Goal: Task Accomplishment & Management: Manage account settings

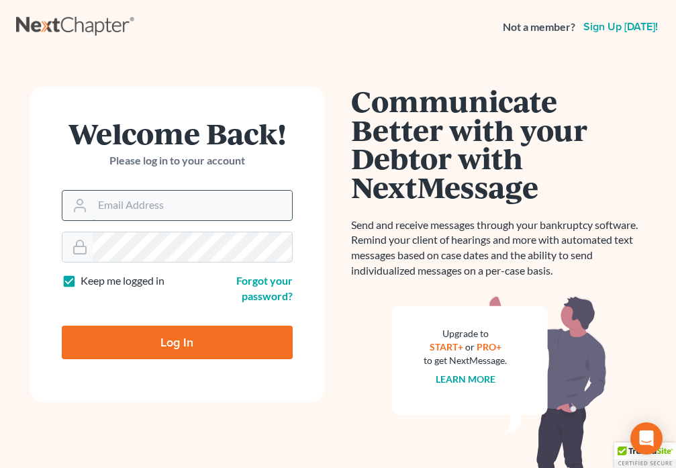
click at [124, 205] on input "Email Address" at bounding box center [192, 206] width 199 height 30
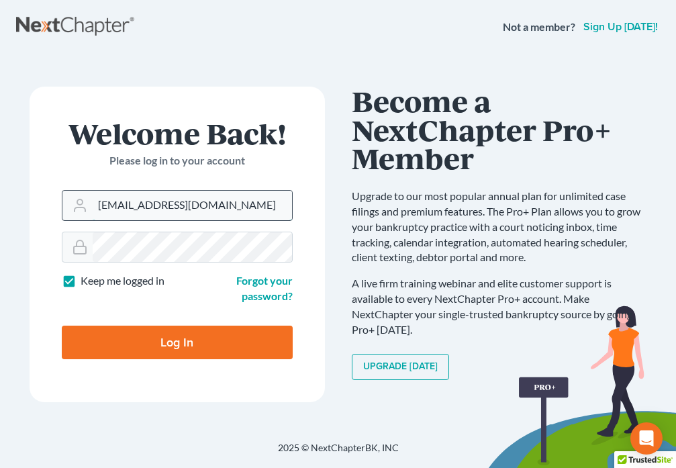
type input "[EMAIL_ADDRESS][DOMAIN_NAME]"
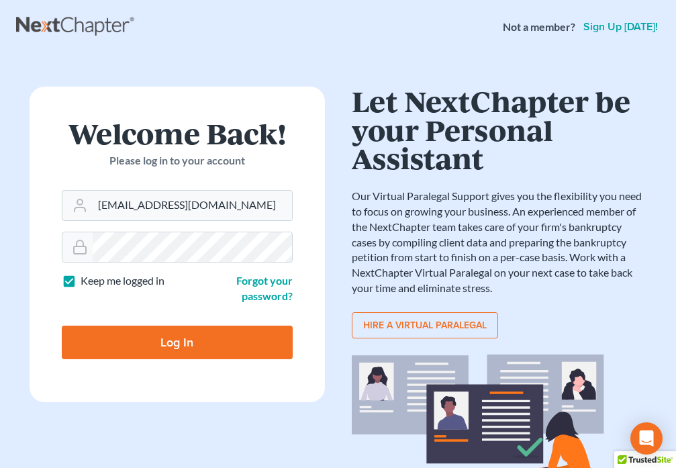
click at [198, 334] on input "Log In" at bounding box center [177, 342] width 231 height 34
type input "Thinking..."
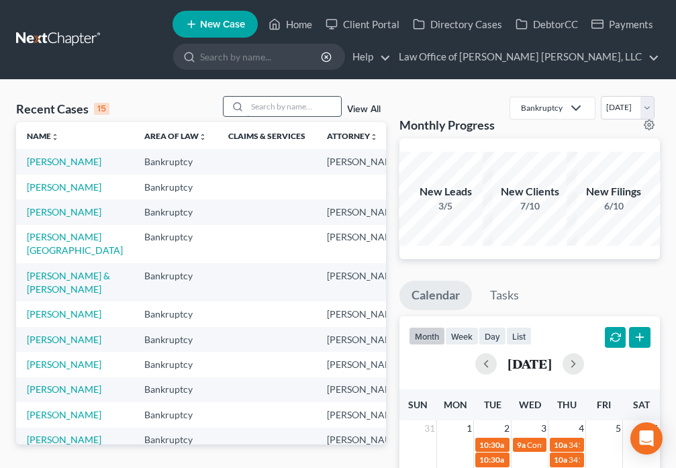
click at [303, 102] on input "search" at bounding box center [294, 106] width 94 height 19
type input "Brown"
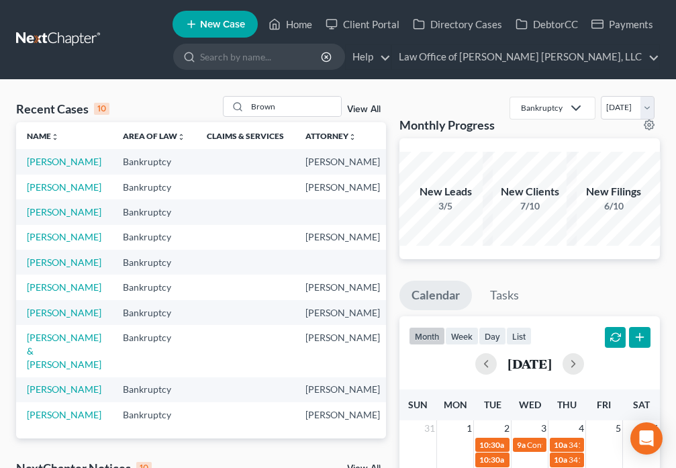
click at [40, 168] on td "Brown, Brenda" at bounding box center [64, 161] width 96 height 25
click at [42, 167] on link "Brown, Brenda" at bounding box center [64, 161] width 74 height 11
select select "6"
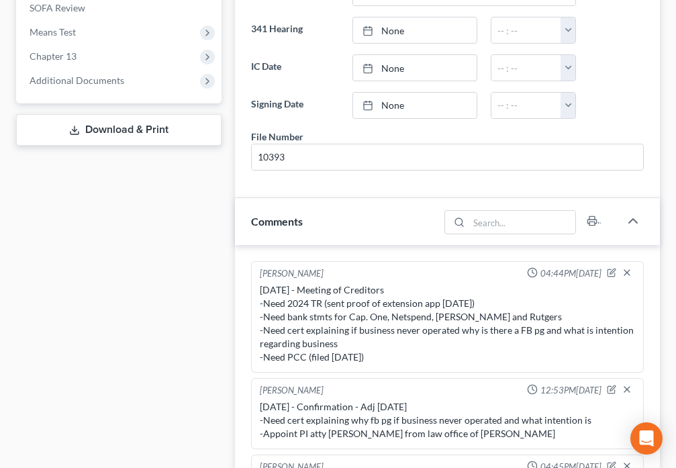
scroll to position [548, 0]
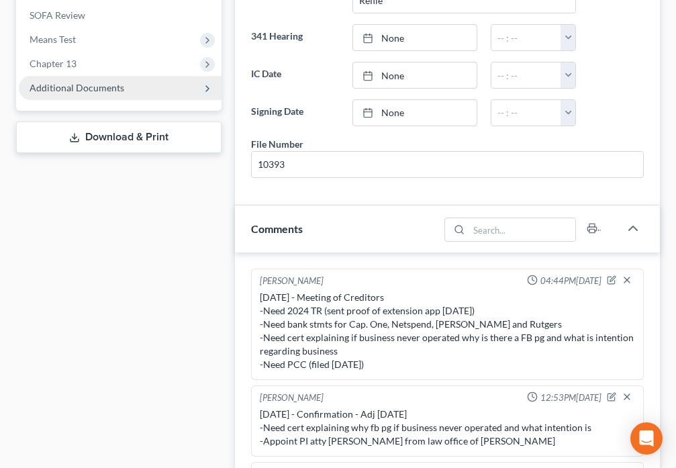
click at [107, 85] on span "Additional Documents" at bounding box center [77, 87] width 95 height 11
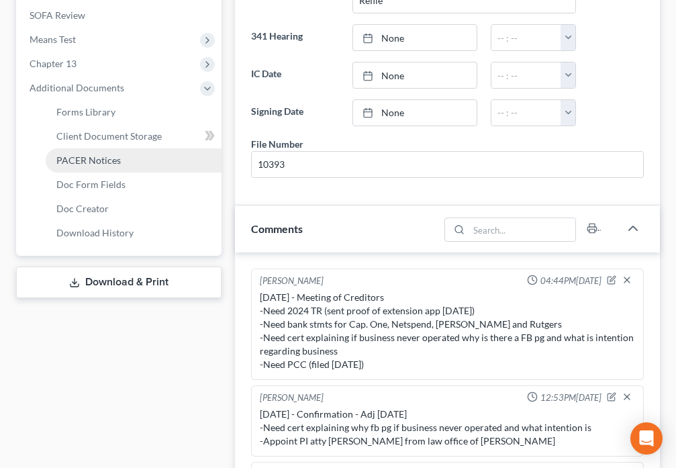
click at [101, 157] on span "PACER Notices" at bounding box center [88, 159] width 64 height 11
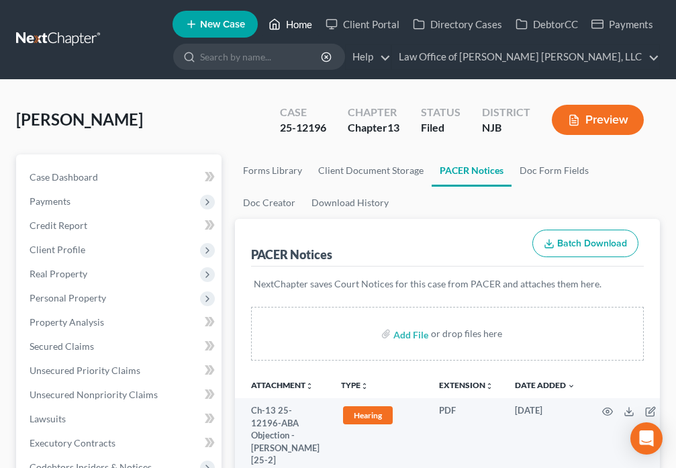
click at [276, 28] on polyline at bounding box center [274, 26] width 3 height 5
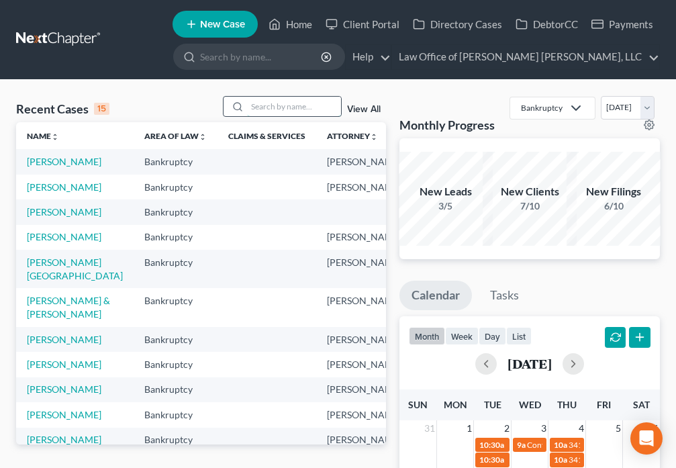
click at [286, 110] on input "search" at bounding box center [294, 106] width 94 height 19
type input "Rosser"
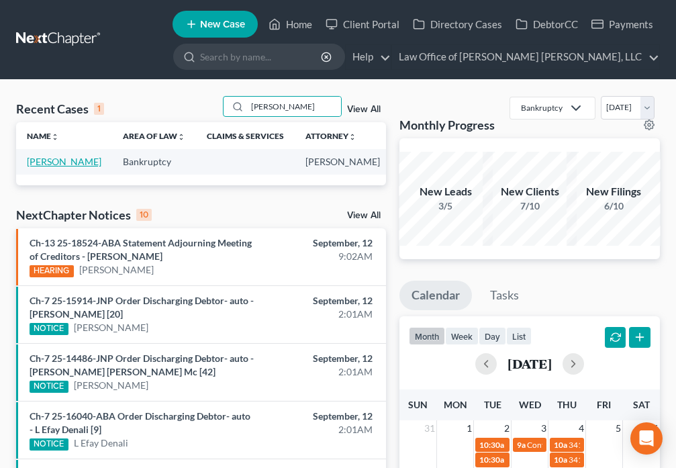
click at [41, 160] on link "Rosser, Betty" at bounding box center [64, 161] width 74 height 11
select select "6"
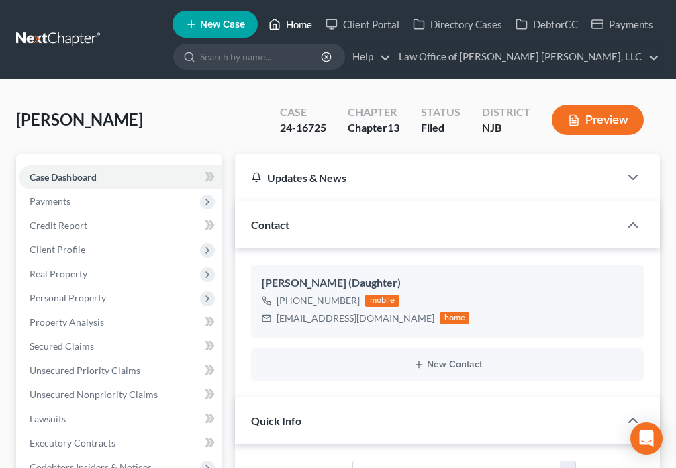
click at [289, 26] on link "Home" at bounding box center [290, 24] width 57 height 24
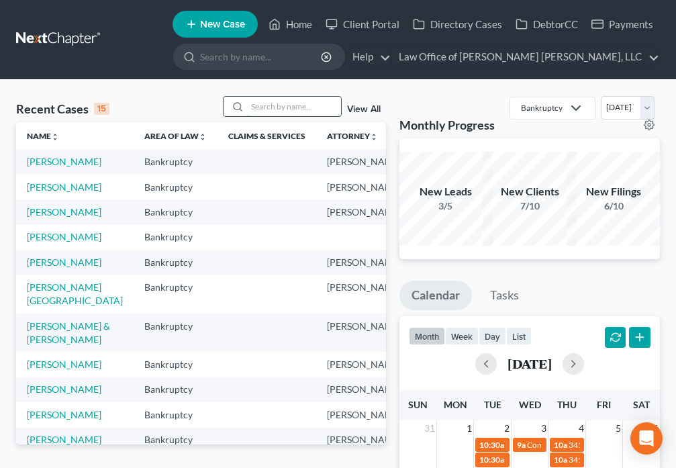
click at [261, 108] on input "search" at bounding box center [294, 106] width 94 height 19
type input "Carlos"
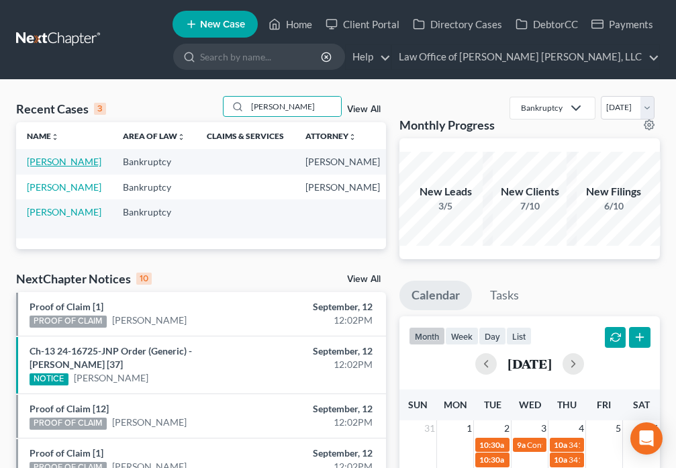
click at [44, 167] on link "Carlos, Tahisha" at bounding box center [64, 161] width 74 height 11
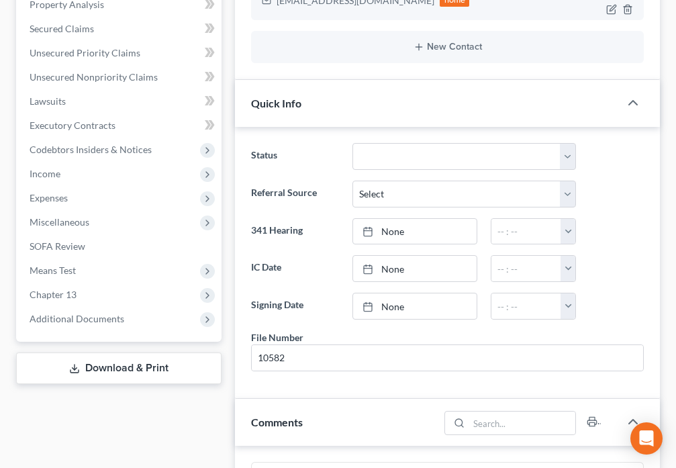
scroll to position [438, 0]
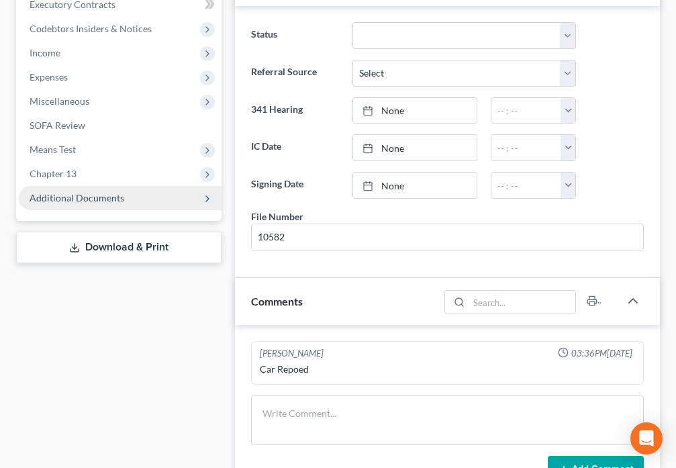
click at [136, 203] on span "Additional Documents" at bounding box center [120, 198] width 203 height 24
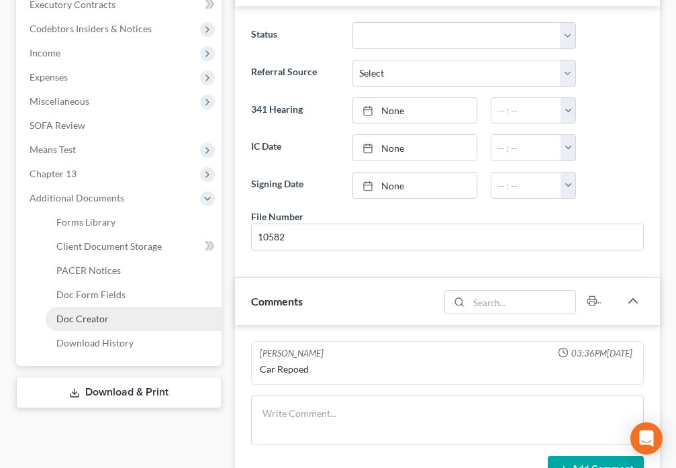
click at [107, 321] on span "Doc Creator" at bounding box center [82, 318] width 52 height 11
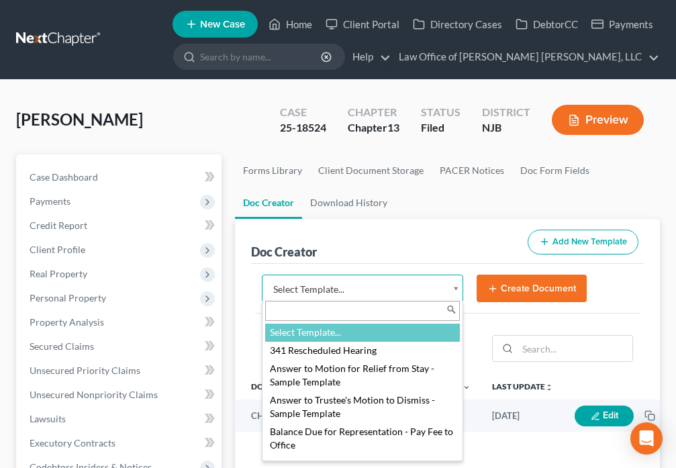
click at [454, 291] on body "Home New Case Client Portal Directory Cases DebtorCC Payments Law Office of Dav…" at bounding box center [338, 448] width 676 height 897
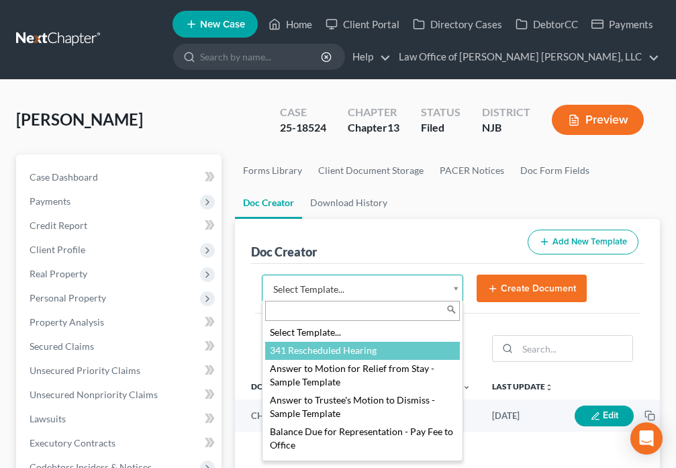
select select "91632"
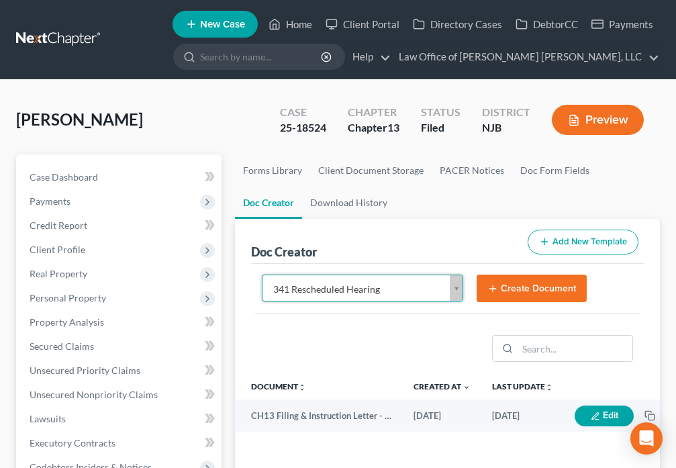
click at [505, 288] on button "Create Document" at bounding box center [531, 288] width 110 height 28
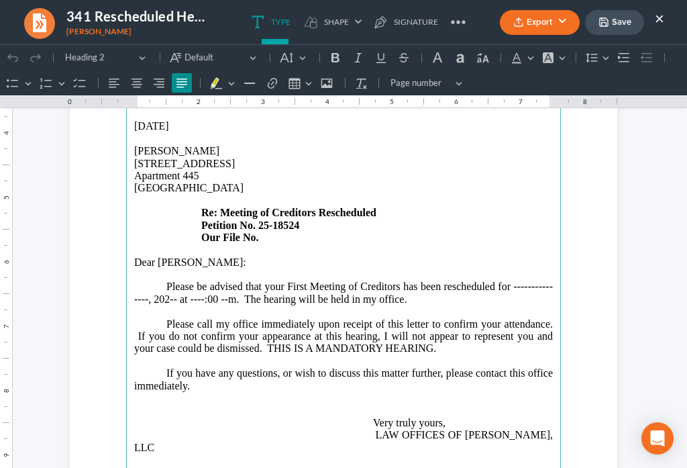
scroll to position [266, 0]
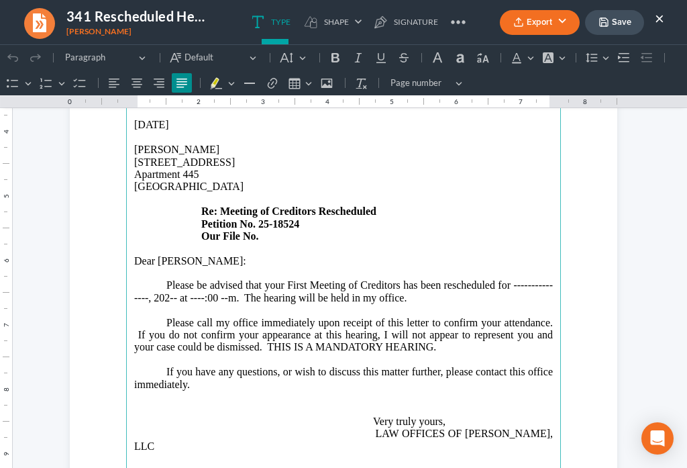
click at [142, 279] on p "Please be advised that your First Meeting of Creditors has been rescheduled for…" at bounding box center [343, 297] width 419 height 37
click at [215, 279] on p "Please be advised that your First Meeting of Creditors has been rescheduled for…" at bounding box center [343, 297] width 419 height 37
click at [242, 279] on p "Please be advised that your First Meeting of Creditors has been rescheduled for…" at bounding box center [343, 297] width 419 height 37
click at [260, 279] on p "Please be advised that your First Meeting of Creditors has been rescheduled for…" at bounding box center [343, 297] width 419 height 37
click at [438, 279] on p "Please be advised that your First Meeting of Creditors has been rescheduled for…" at bounding box center [343, 297] width 419 height 37
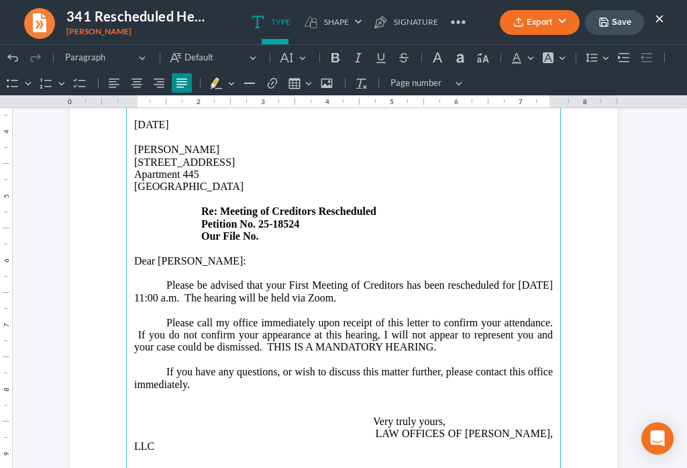
click at [454, 279] on p "Please be advised that your First Meeting of Creditors has been rescheduled for…" at bounding box center [343, 297] width 419 height 37
click at [439, 279] on p "Please be advised that your First Meeting of Creditors has been rescheduled for…" at bounding box center [343, 297] width 419 height 37
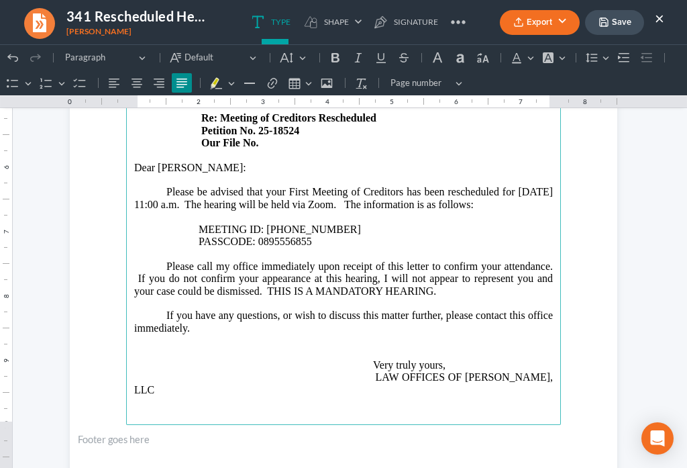
scroll to position [360, 0]
drag, startPoint x: 193, startPoint y: 212, endPoint x: 311, endPoint y: 229, distance: 120.0
click at [311, 229] on main "LAW OFFICES OF DAVID PAUL DANIELS, LLC 2985 Yorkship Square, Suite 1A Camden, N…" at bounding box center [343, 134] width 435 height 580
click at [335, 60] on icon "Editor toolbar" at bounding box center [335, 57] width 13 height 13
click at [284, 327] on p "If you have any questions, or wish to discuss this matter further, please conta…" at bounding box center [343, 352] width 419 height 87
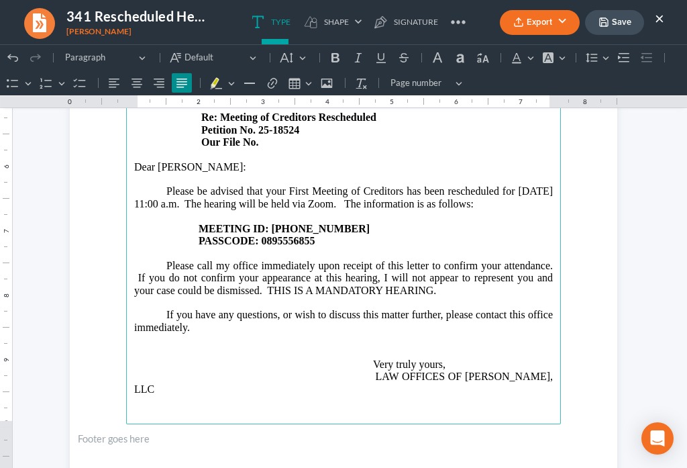
click at [246, 320] on p "If you have any questions, or wish to discuss this matter further, please conta…" at bounding box center [343, 352] width 419 height 87
click at [224, 320] on p "If you have any questions, or wish to discuss this matter further, please conta…" at bounding box center [343, 352] width 419 height 87
click at [205, 316] on p "If you have any questions, or wish to discuss this matter further, please conta…" at bounding box center [343, 352] width 419 height 87
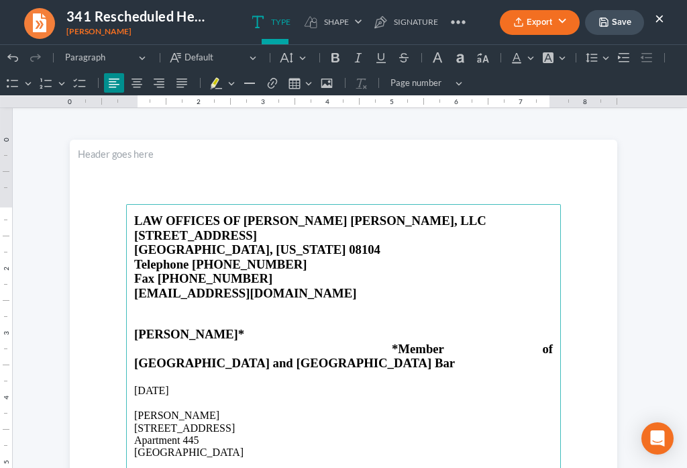
scroll to position [0, 0]
click at [610, 25] on button "Save" at bounding box center [614, 22] width 59 height 25
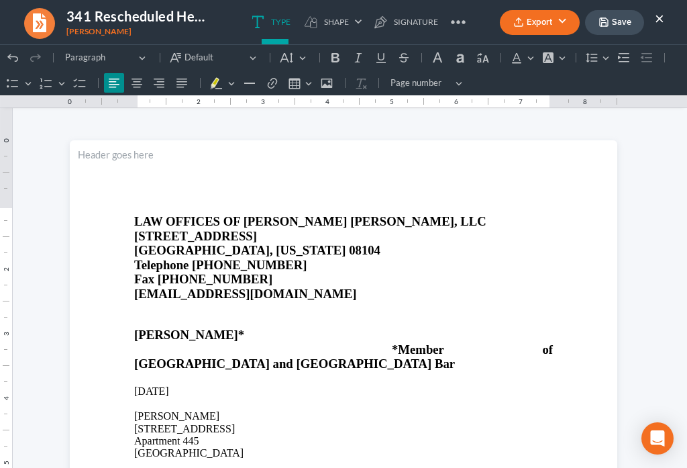
click at [523, 28] on button "Export" at bounding box center [540, 22] width 80 height 25
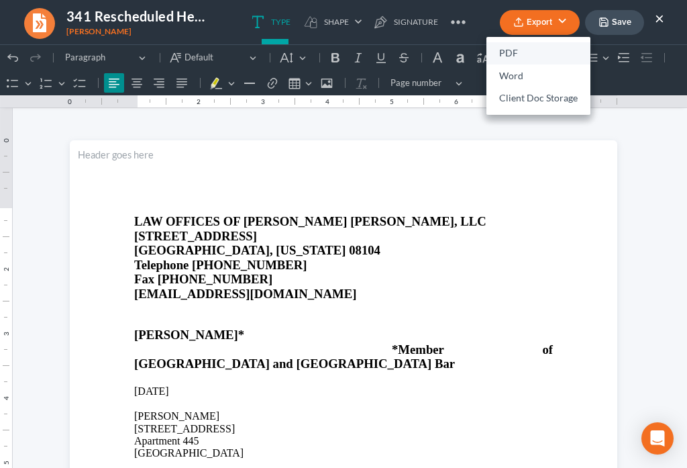
click at [514, 57] on link "PDF" at bounding box center [538, 53] width 104 height 23
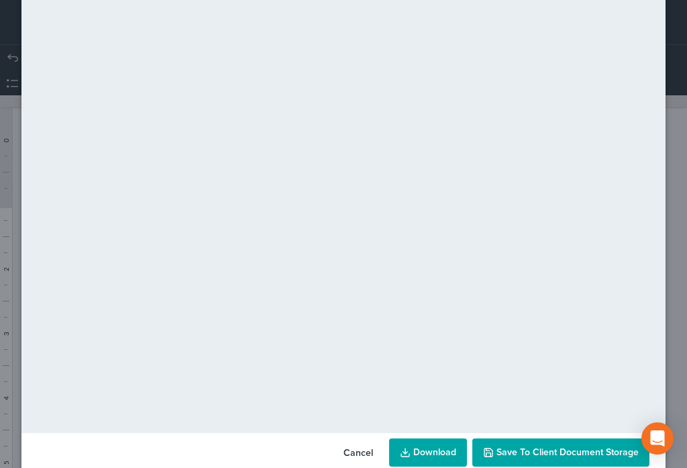
scroll to position [94, 0]
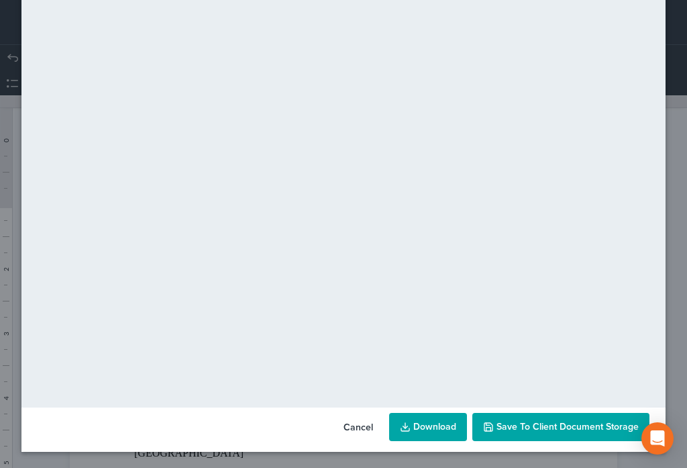
click at [567, 433] on button "Save to Client Document Storage" at bounding box center [560, 427] width 177 height 28
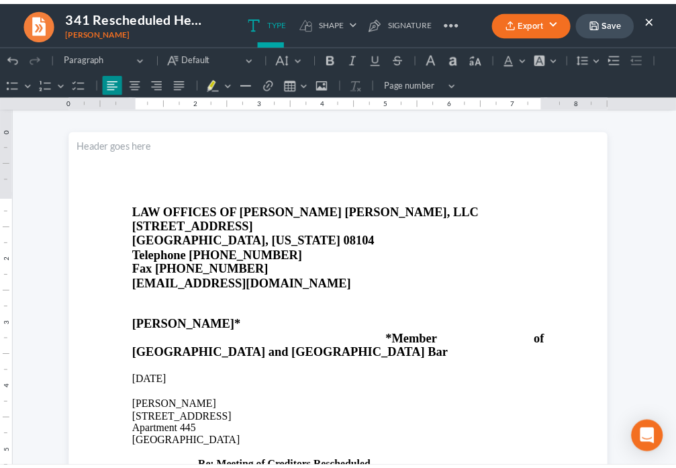
scroll to position [15, 0]
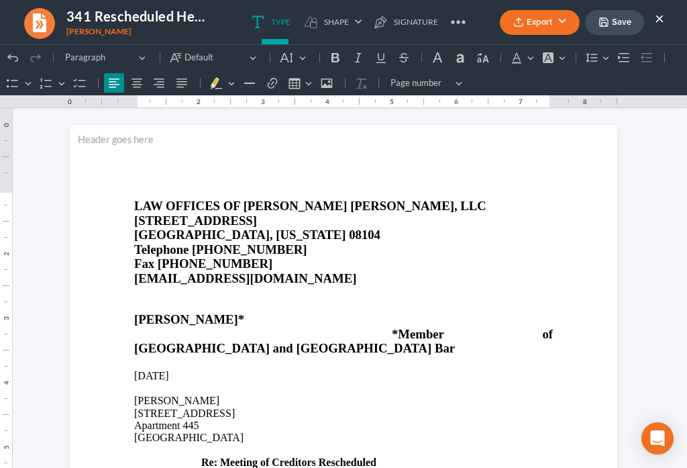
drag, startPoint x: 659, startPoint y: 18, endPoint x: 630, endPoint y: 42, distance: 37.6
click at [658, 18] on button "×" at bounding box center [659, 18] width 9 height 16
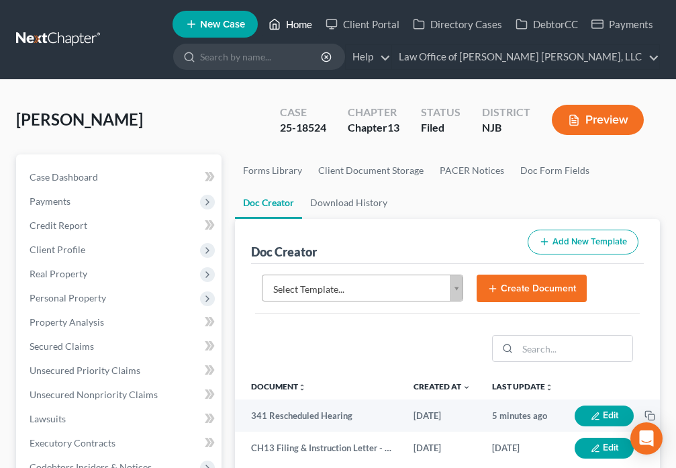
click at [293, 28] on link "Home" at bounding box center [290, 24] width 57 height 24
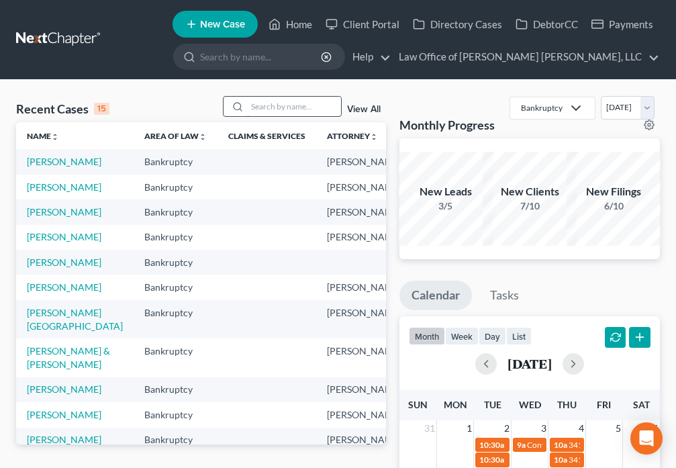
click at [260, 103] on input "search" at bounding box center [294, 106] width 94 height 19
type input "d"
type input "Denali"
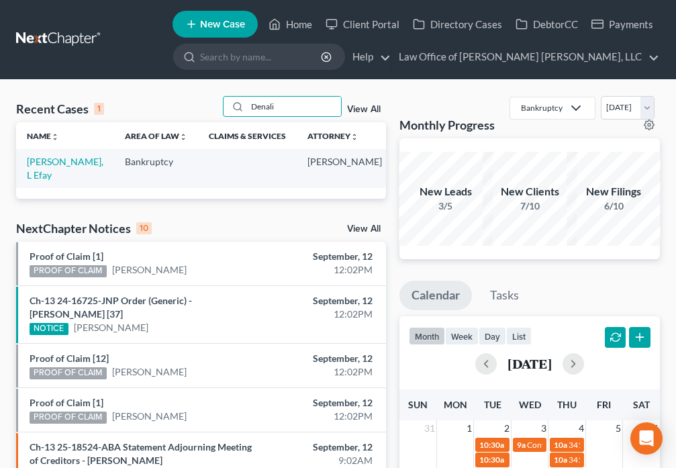
click at [32, 168] on td "Denali, L Efay" at bounding box center [65, 168] width 98 height 38
click at [38, 165] on link "Denali, L Efay" at bounding box center [65, 168] width 76 height 25
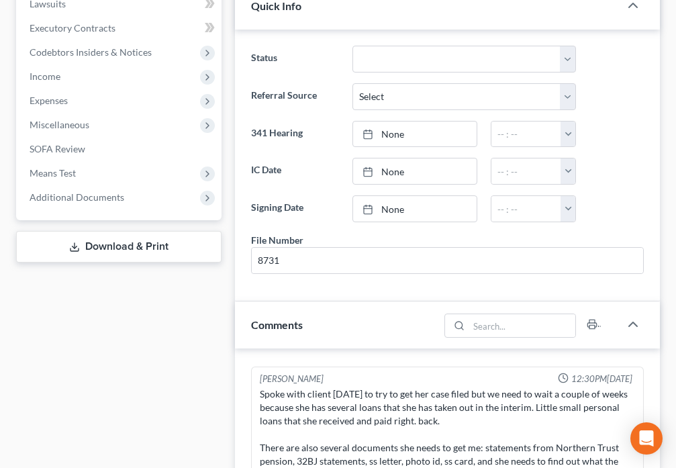
scroll to position [423, 0]
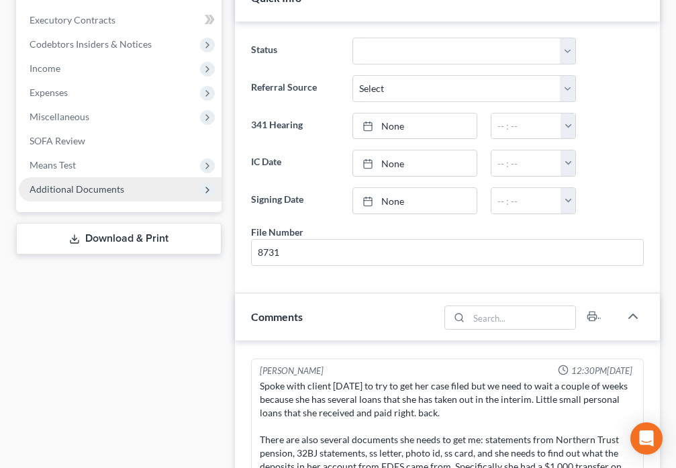
click at [83, 192] on span "Additional Documents" at bounding box center [77, 188] width 95 height 11
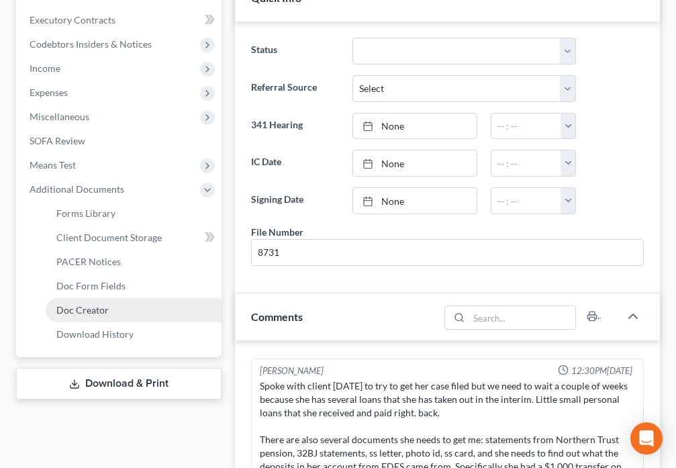
click at [120, 313] on link "Doc Creator" at bounding box center [134, 310] width 176 height 24
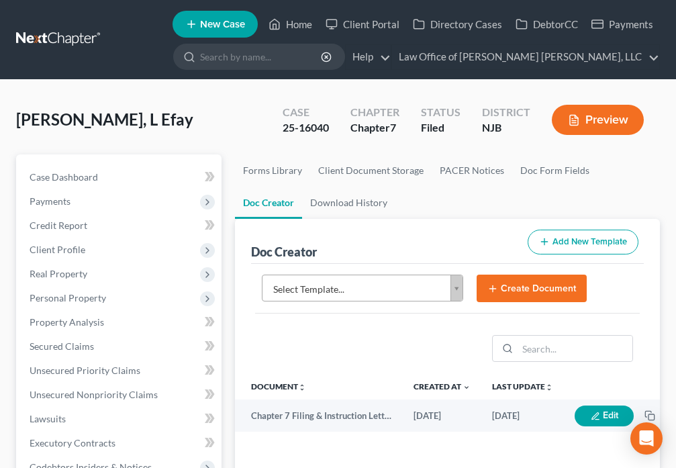
click at [454, 293] on body "Home New Case Client Portal Directory Cases DebtorCC Payments Law Office of Dav…" at bounding box center [338, 436] width 676 height 873
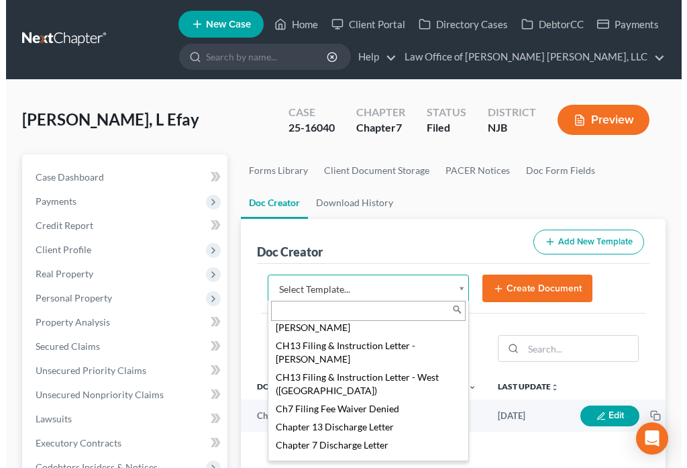
scroll to position [407, 0]
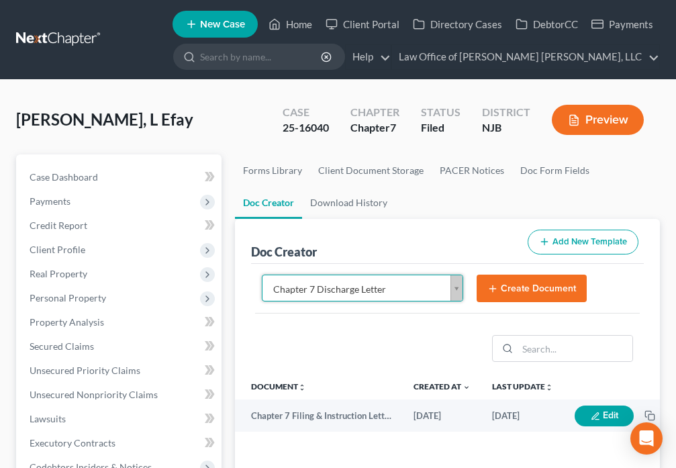
select select "89062"
click at [507, 293] on button "Create Document" at bounding box center [531, 288] width 110 height 28
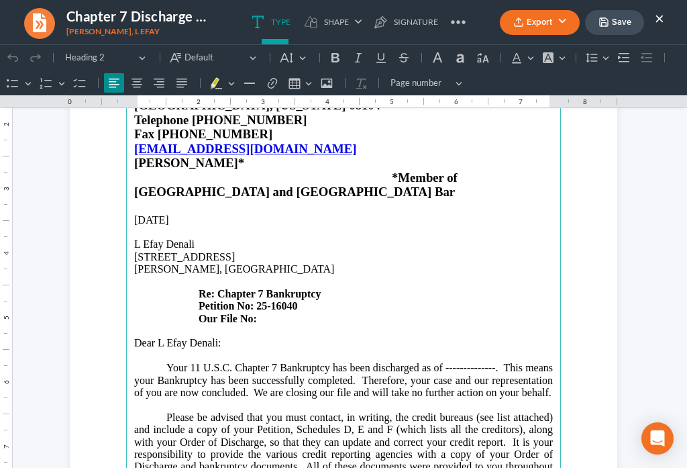
scroll to position [156, 0]
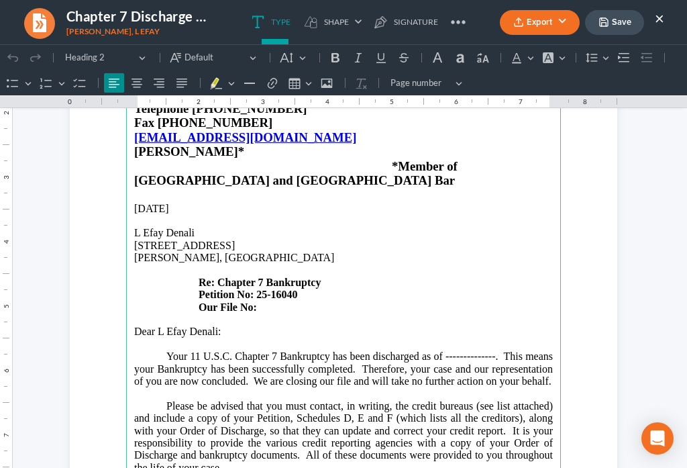
click at [266, 301] on h4 "Our File No:" at bounding box center [343, 307] width 419 height 12
click at [488, 350] on p "Your 11 U.S.C. Chapter 7 Bankruptcy has been discharged as of --------------. T…" at bounding box center [343, 368] width 419 height 37
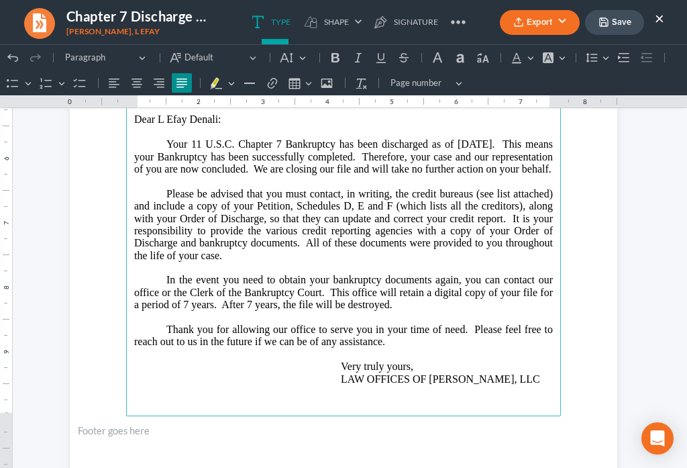
scroll to position [407, 0]
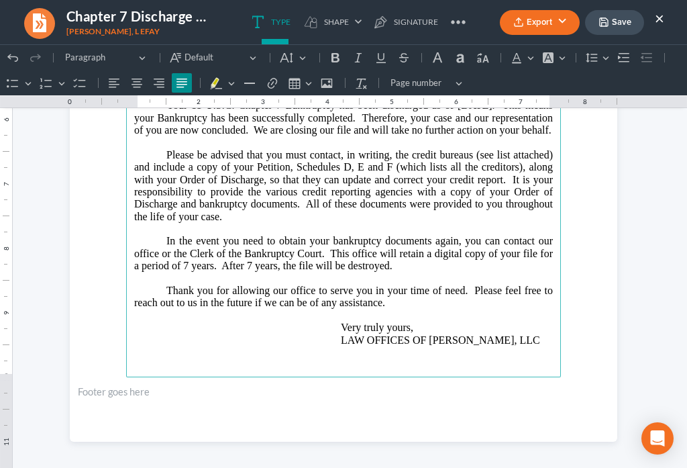
click at [540, 323] on p "Very truly yours, LAW OFFICES OF DAVID DANIELS, LLC" at bounding box center [343, 327] width 419 height 37
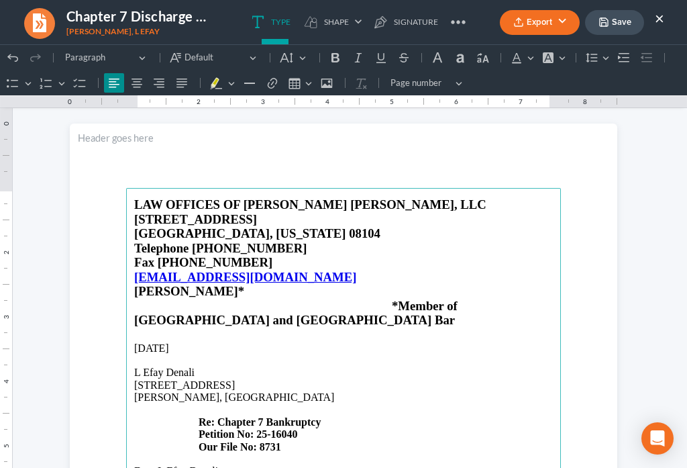
scroll to position [0, 0]
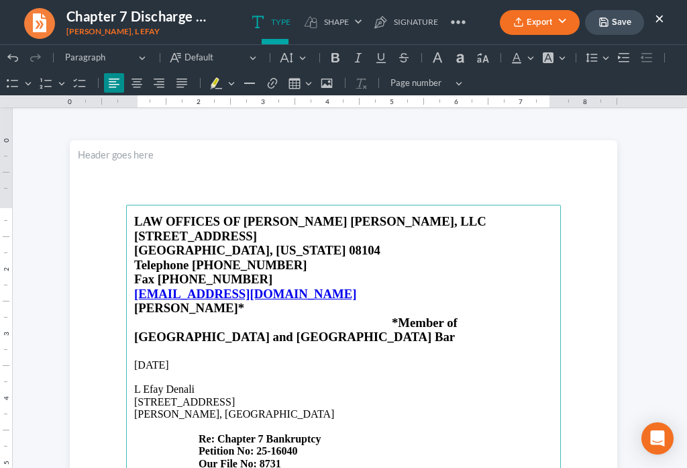
click at [615, 29] on button "Save" at bounding box center [614, 22] width 59 height 25
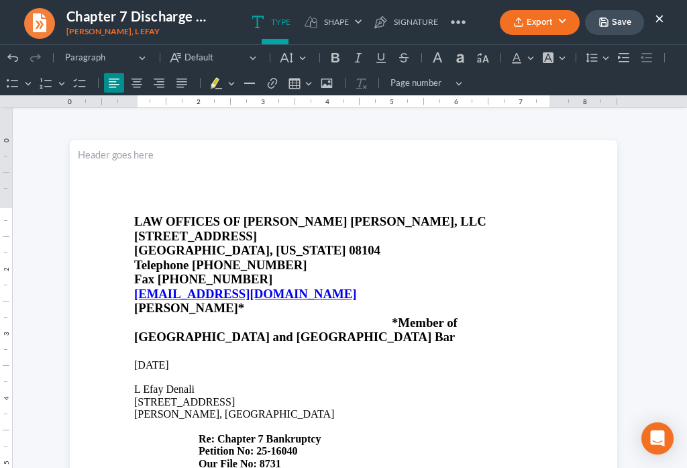
click at [525, 25] on button "Export" at bounding box center [540, 22] width 80 height 25
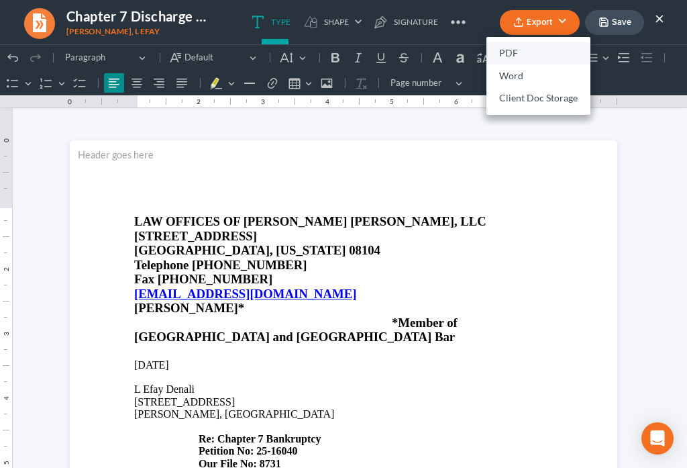
click at [506, 55] on link "PDF" at bounding box center [538, 53] width 104 height 23
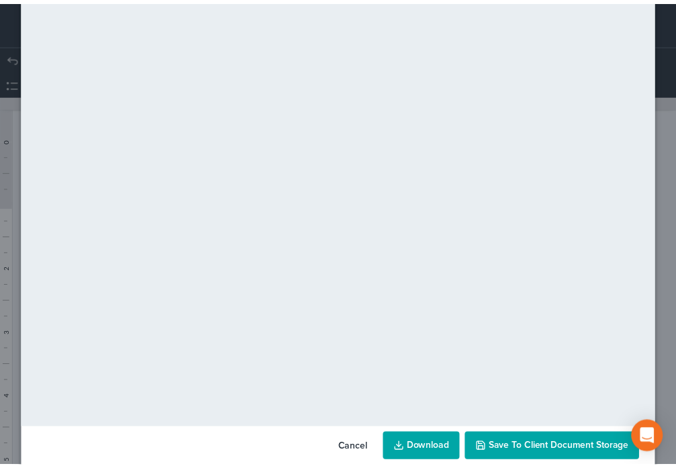
scroll to position [94, 0]
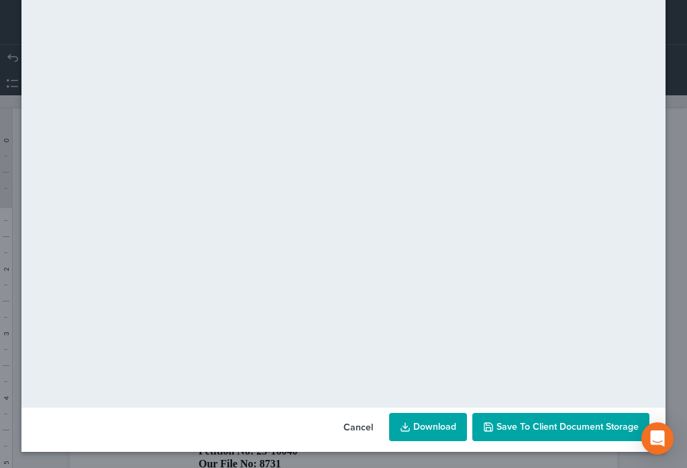
click at [540, 428] on span "Save to Client Document Storage" at bounding box center [567, 426] width 142 height 11
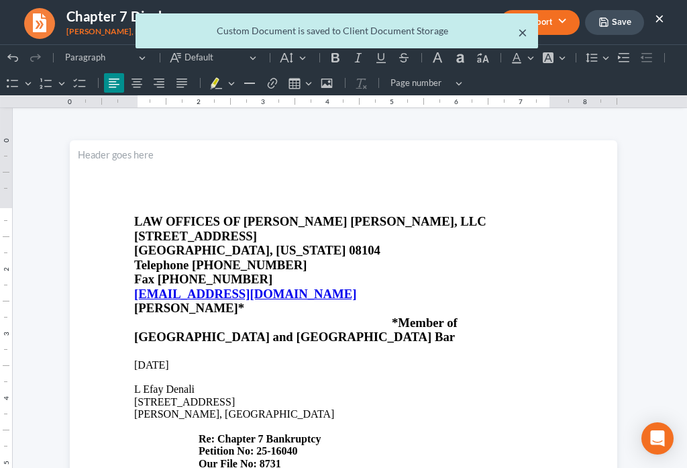
click at [522, 35] on button "×" at bounding box center [522, 32] width 9 height 16
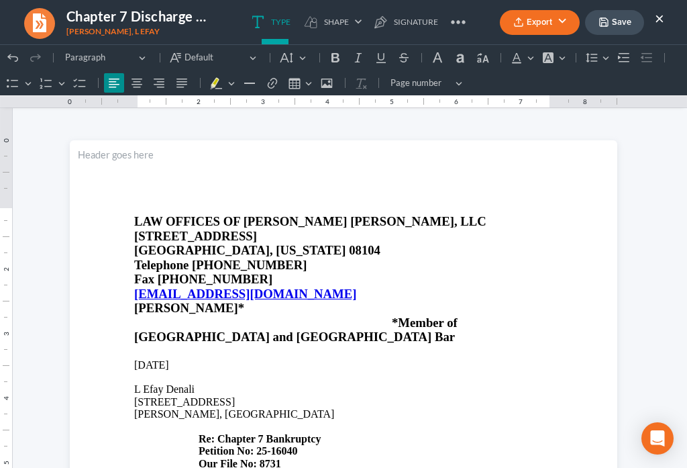
click at [660, 19] on button "×" at bounding box center [659, 18] width 9 height 16
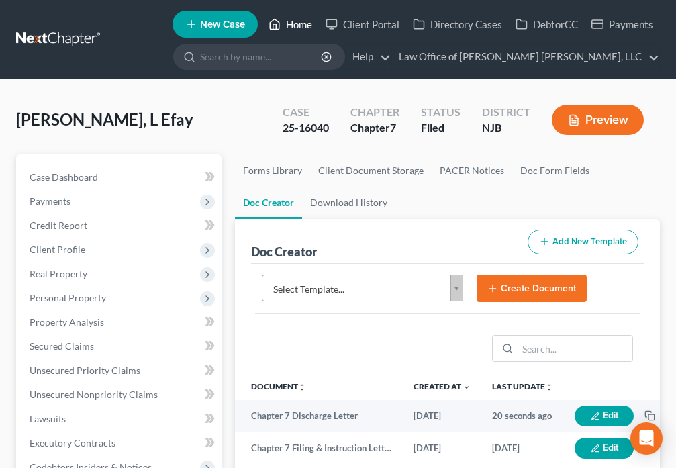
click at [283, 23] on link "Home" at bounding box center [290, 24] width 57 height 24
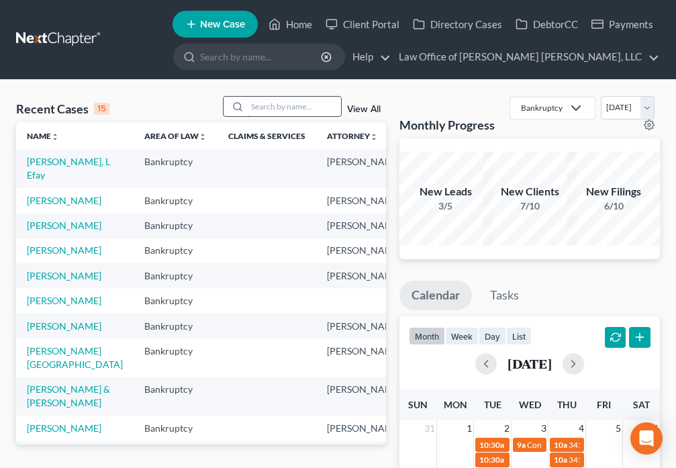
click at [268, 106] on input "search" at bounding box center [294, 106] width 94 height 19
type input "Rosser"
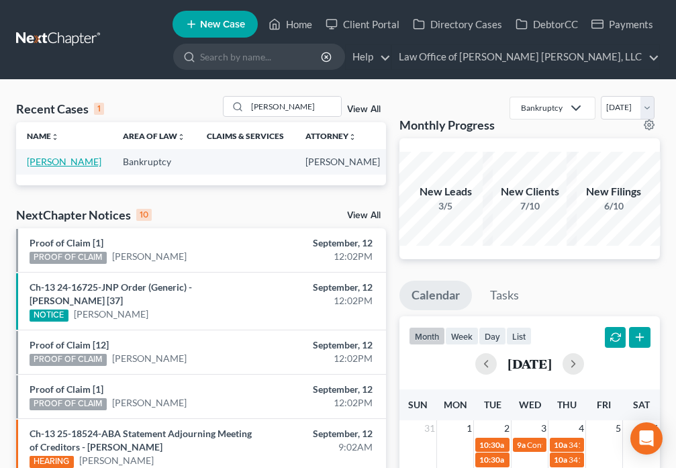
click at [42, 167] on link "Rosser, Betty" at bounding box center [64, 161] width 74 height 11
select select "6"
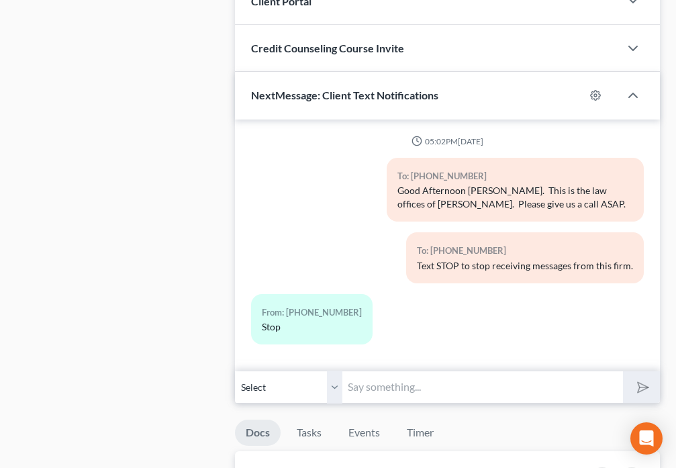
scroll to position [1221, 0]
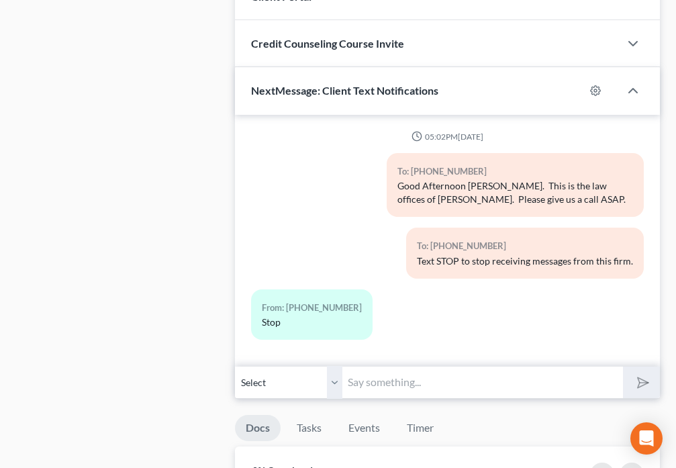
click at [375, 384] on input "text" at bounding box center [482, 382] width 280 height 33
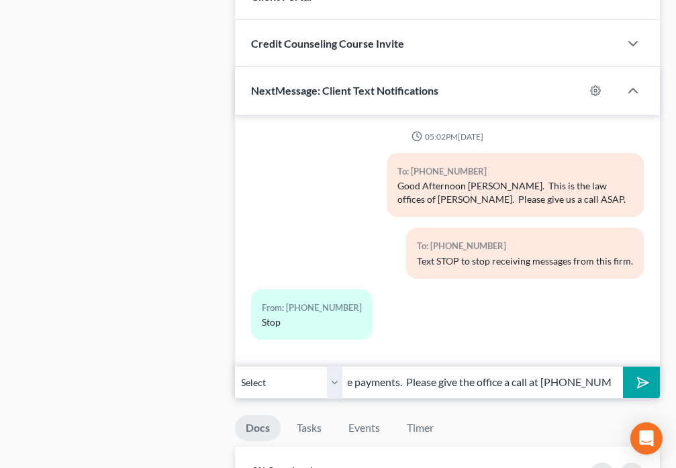
scroll to position [0, 305]
type input "Good Afternoon. I received your email with the proof of mortgage payments. Plea…"
click at [649, 388] on button "submit" at bounding box center [641, 382] width 37 height 32
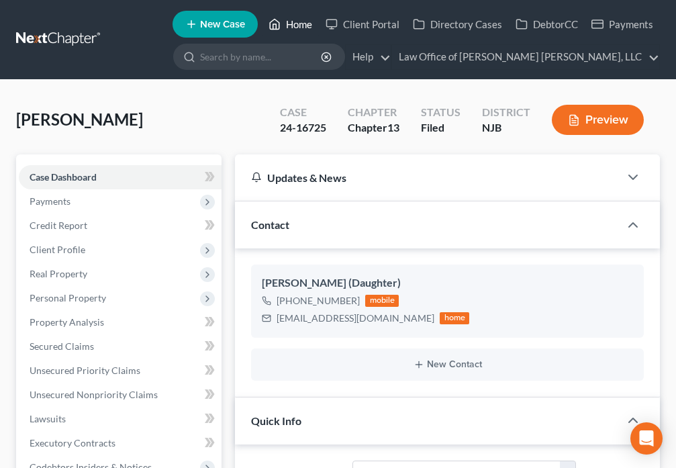
click at [289, 30] on link "Home" at bounding box center [290, 24] width 57 height 24
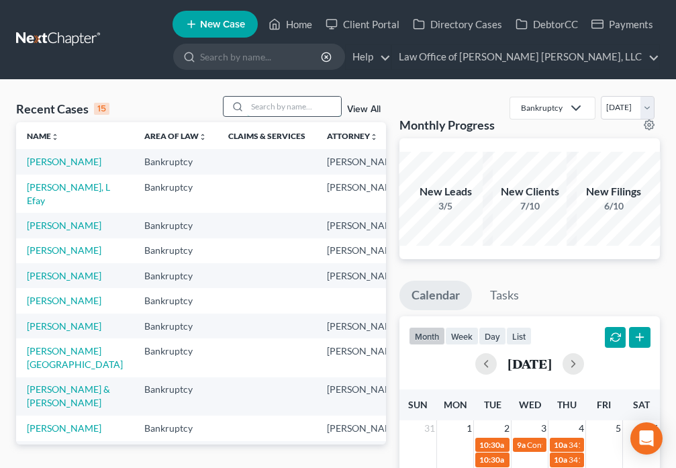
click at [287, 105] on input "search" at bounding box center [294, 106] width 94 height 19
type input "Ellis"
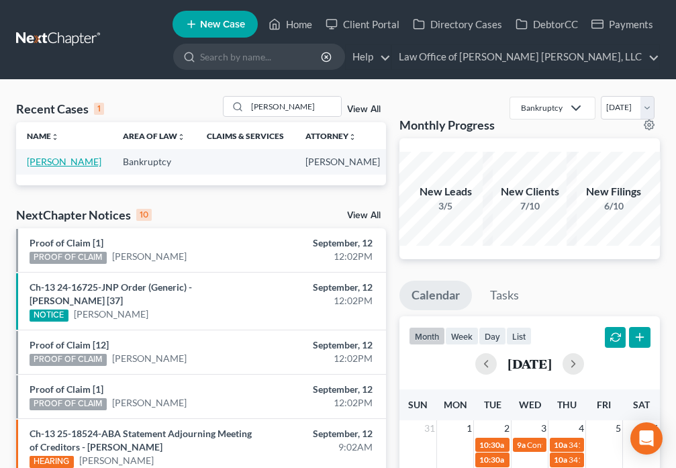
click at [41, 160] on link "Ellis, Linda" at bounding box center [64, 161] width 74 height 11
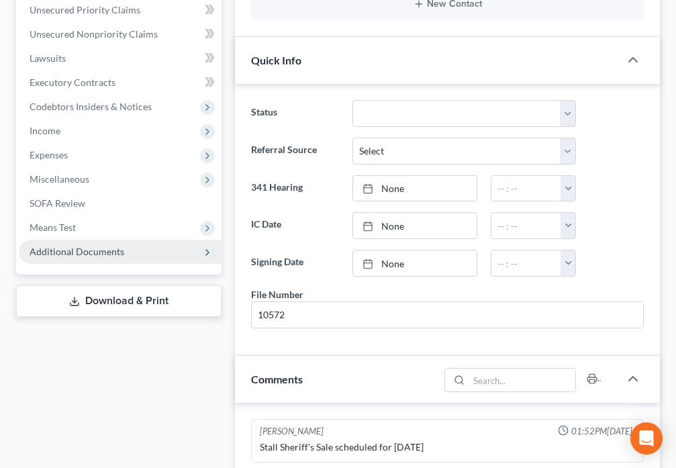
scroll to position [1359, 0]
click at [105, 252] on span "Additional Documents" at bounding box center [77, 251] width 95 height 11
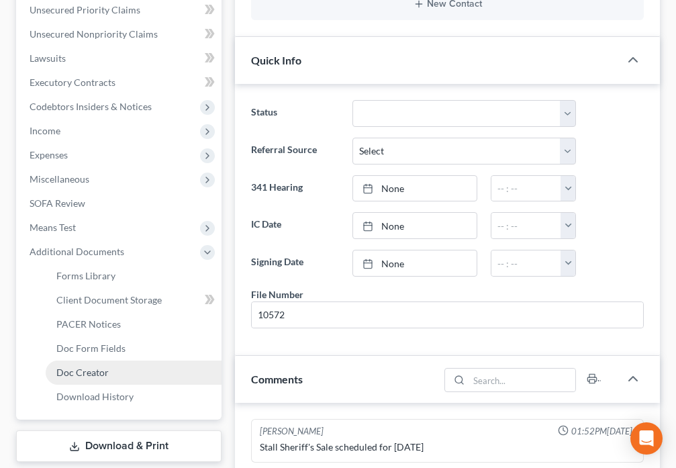
click at [99, 374] on span "Doc Creator" at bounding box center [82, 371] width 52 height 11
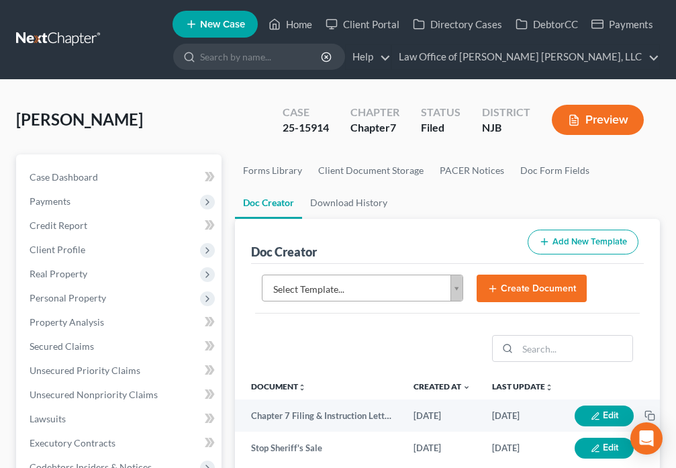
click at [455, 293] on body "Home New Case Client Portal Directory Cases DebtorCC Payments Law Office of Dav…" at bounding box center [338, 436] width 676 height 873
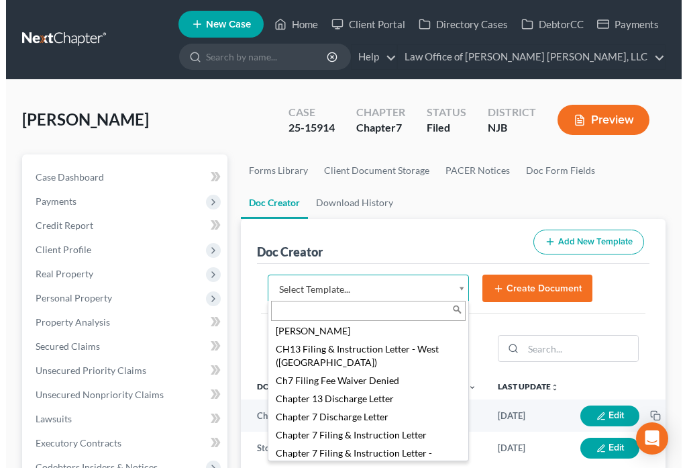
scroll to position [438, 0]
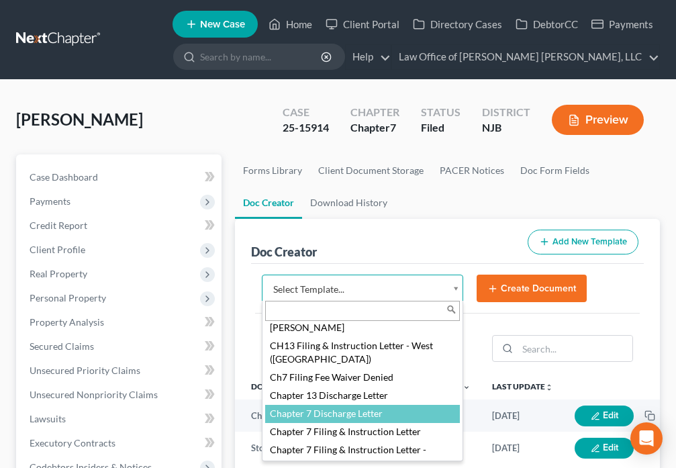
select select "89062"
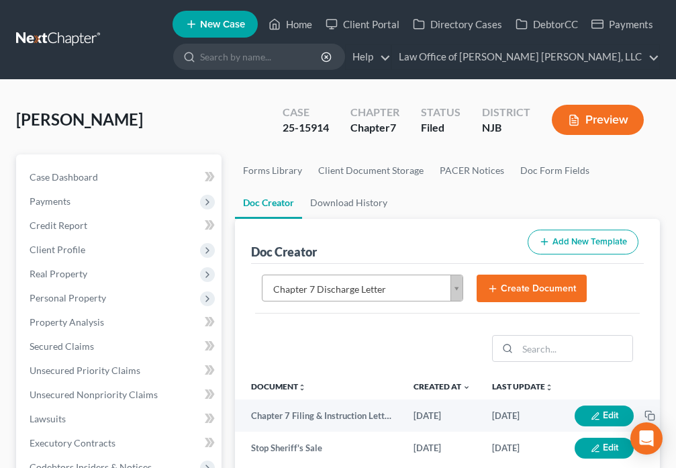
click at [529, 290] on button "Create Document" at bounding box center [531, 288] width 110 height 28
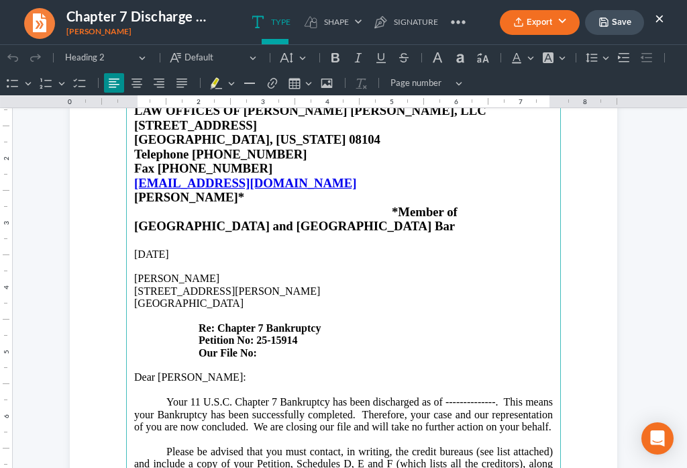
scroll to position [141, 0]
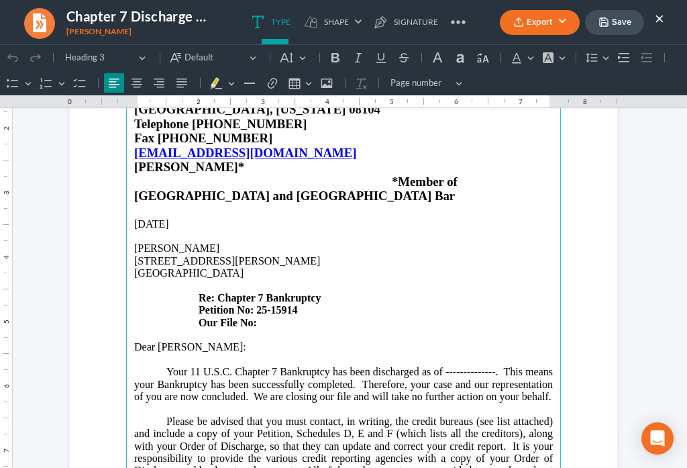
click at [273, 317] on h4 "Our File No:" at bounding box center [343, 323] width 419 height 12
click at [489, 366] on p "Your 11 U.S.C. Chapter 7 Bankruptcy has been discharged as of --------------. T…" at bounding box center [343, 384] width 419 height 37
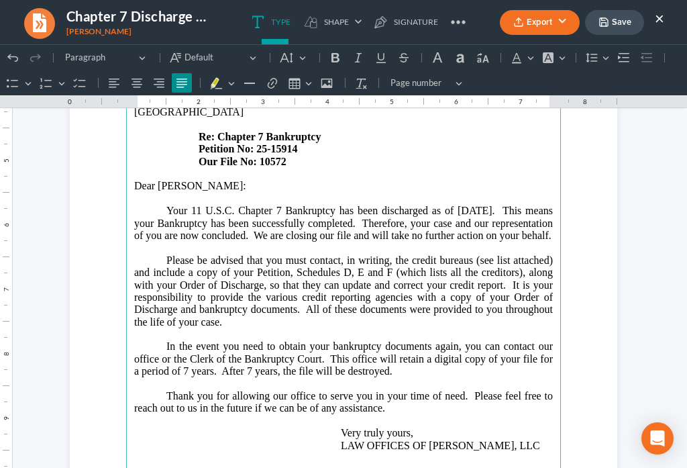
scroll to position [360, 0]
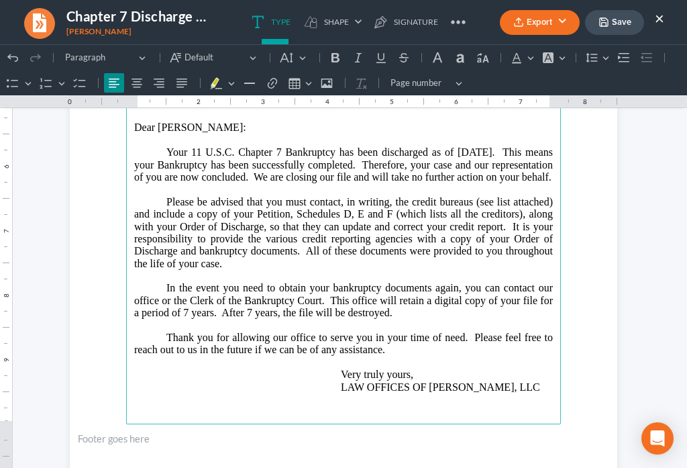
click at [545, 369] on p "Very truly yours, LAW OFFICES OF DAVID DANIELS, LLC" at bounding box center [343, 374] width 419 height 37
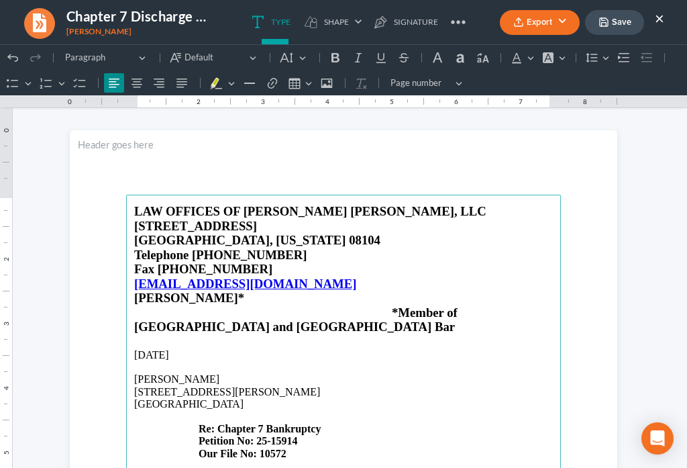
scroll to position [0, 0]
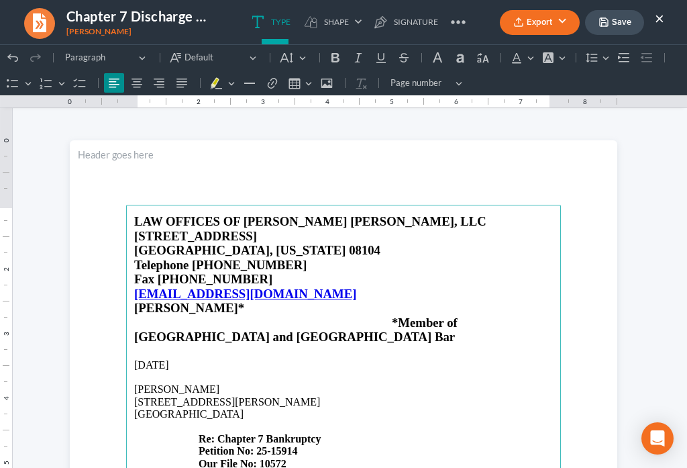
click at [619, 23] on button "Save" at bounding box center [614, 22] width 59 height 25
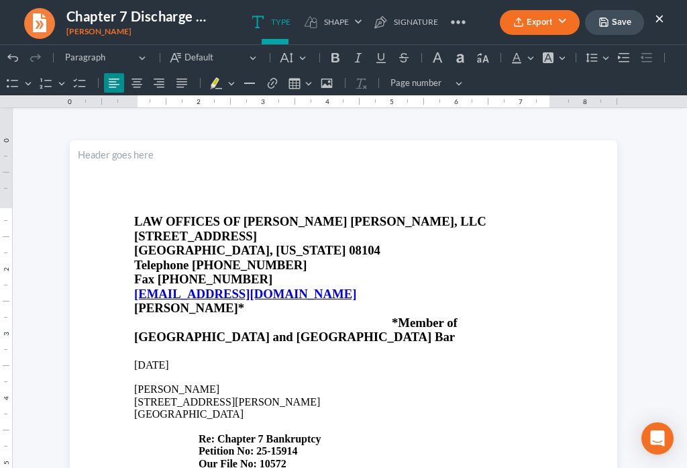
click at [527, 32] on button "Export" at bounding box center [540, 22] width 80 height 25
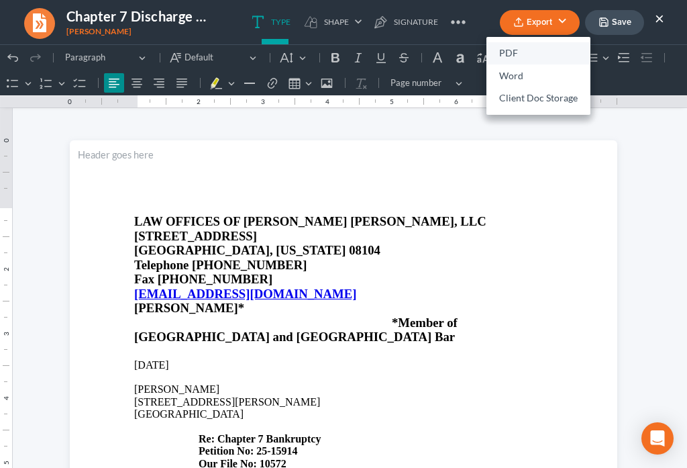
click at [509, 54] on link "PDF" at bounding box center [538, 53] width 104 height 23
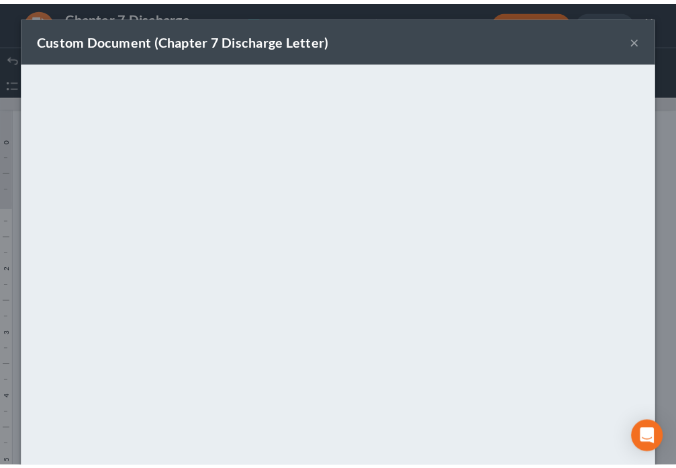
scroll to position [94, 0]
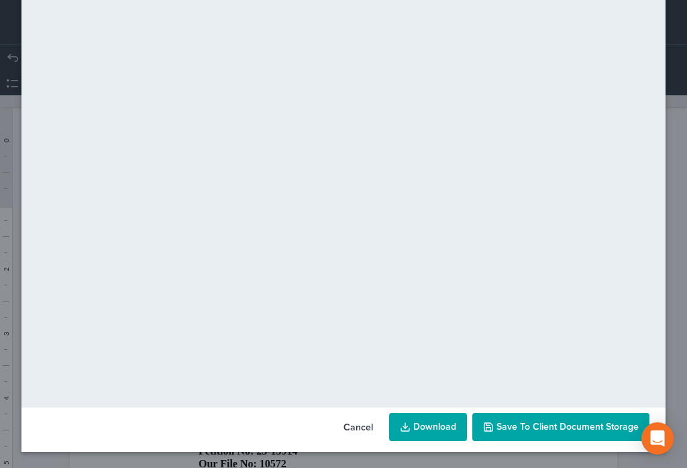
click at [541, 430] on span "Save to Client Document Storage" at bounding box center [567, 426] width 142 height 11
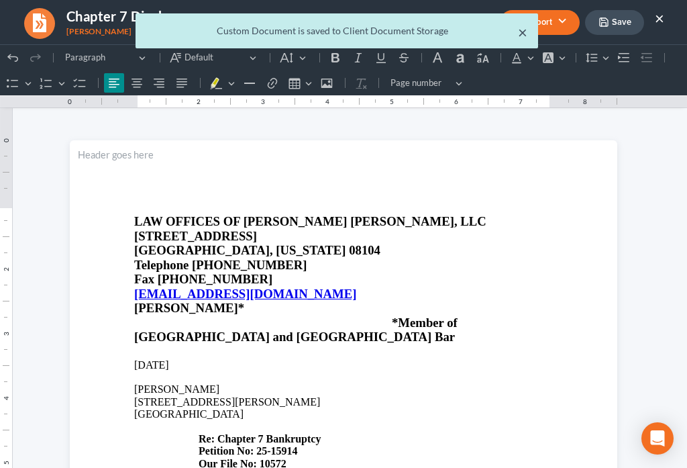
click at [521, 32] on button "×" at bounding box center [522, 32] width 9 height 16
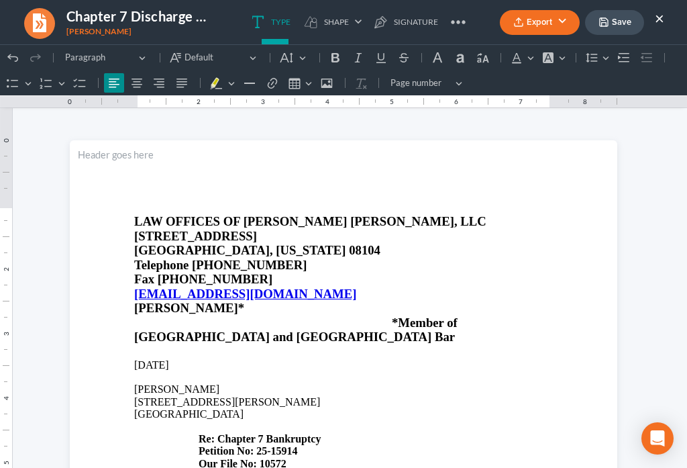
click at [659, 19] on button "×" at bounding box center [659, 18] width 9 height 16
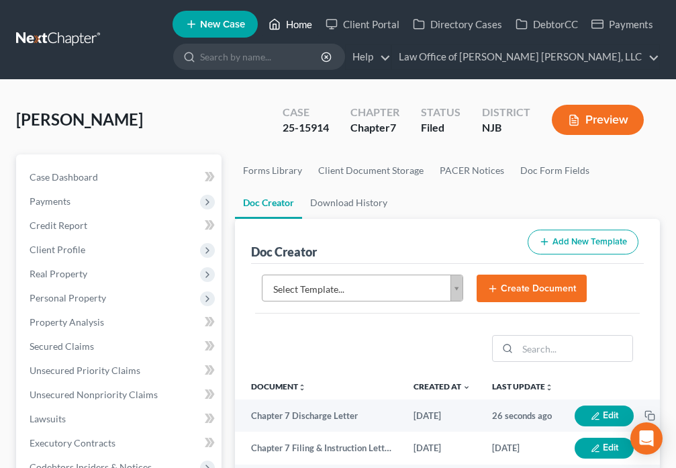
drag, startPoint x: 279, startPoint y: 30, endPoint x: 360, endPoint y: 210, distance: 197.0
click at [279, 32] on icon at bounding box center [274, 24] width 12 height 16
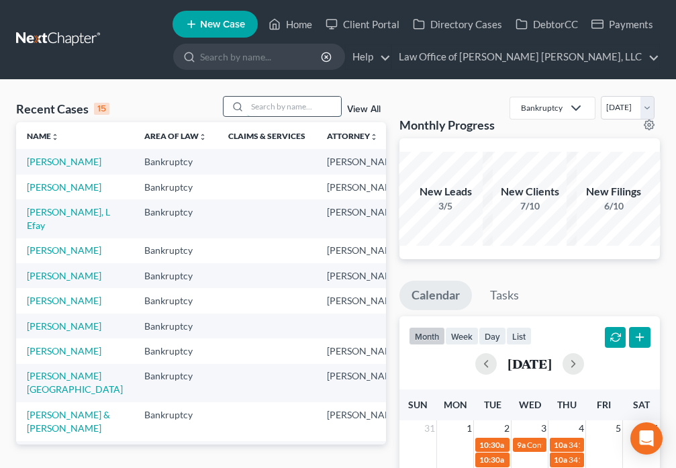
click at [267, 108] on input "search" at bounding box center [294, 106] width 94 height 19
type input "McRoy"
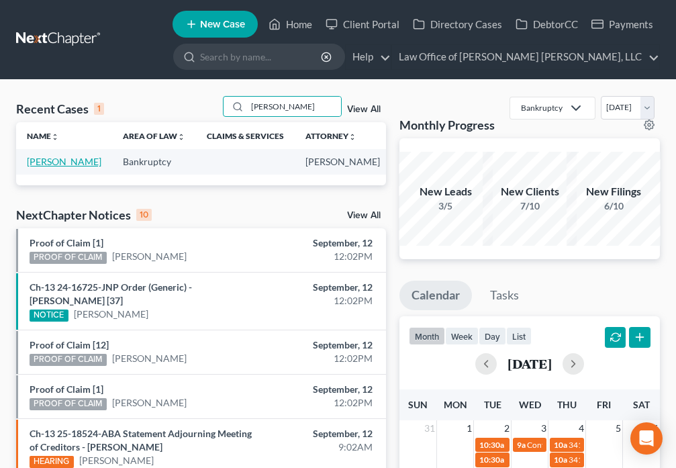
click at [36, 167] on link "Mcroy, Diahann" at bounding box center [64, 161] width 74 height 11
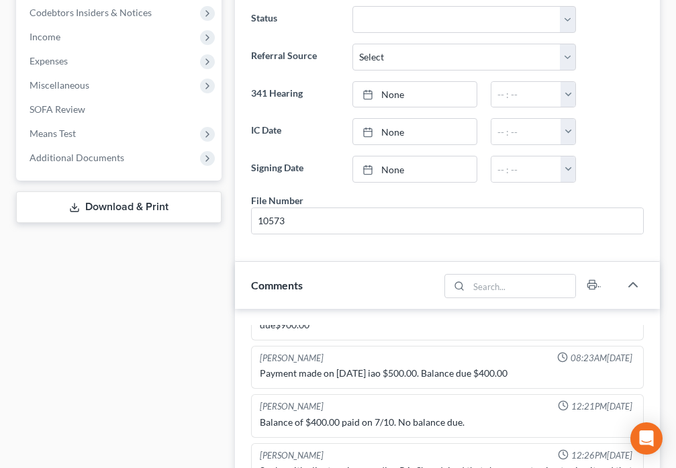
scroll to position [6996, 0]
click at [202, 155] on icon at bounding box center [207, 158] width 11 height 11
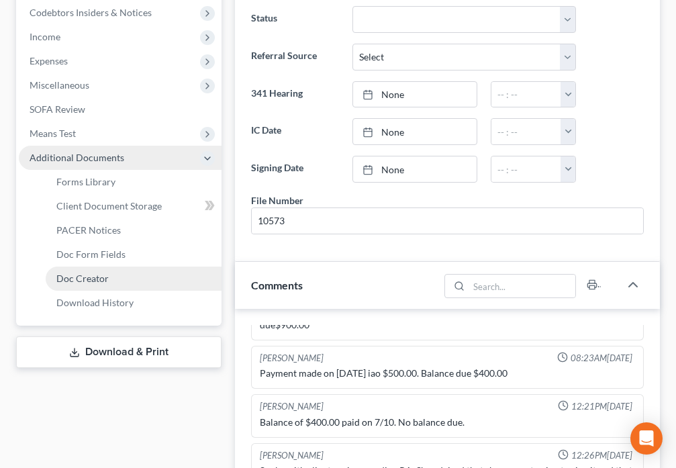
click at [107, 278] on link "Doc Creator" at bounding box center [134, 278] width 176 height 24
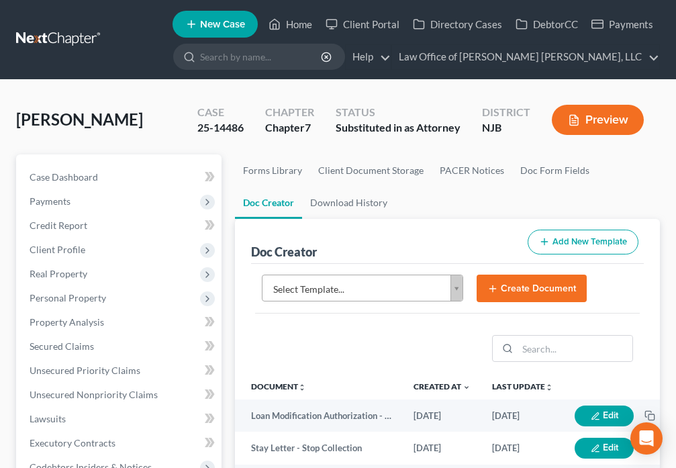
click at [458, 293] on body "Home New Case Client Portal Directory Cases DebtorCC Payments Law Office of Dav…" at bounding box center [338, 436] width 676 height 873
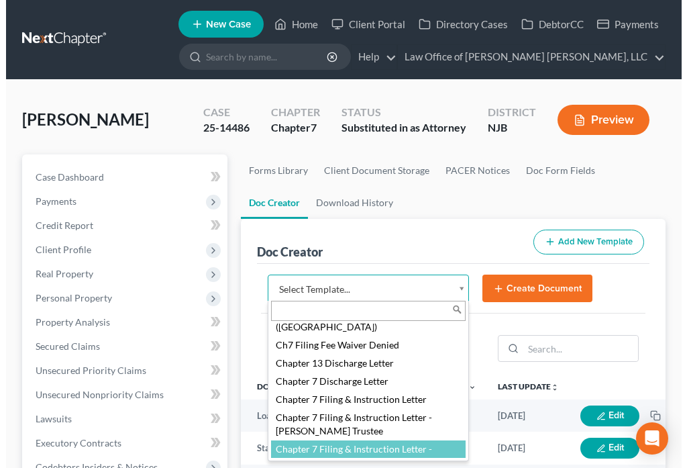
scroll to position [454, 0]
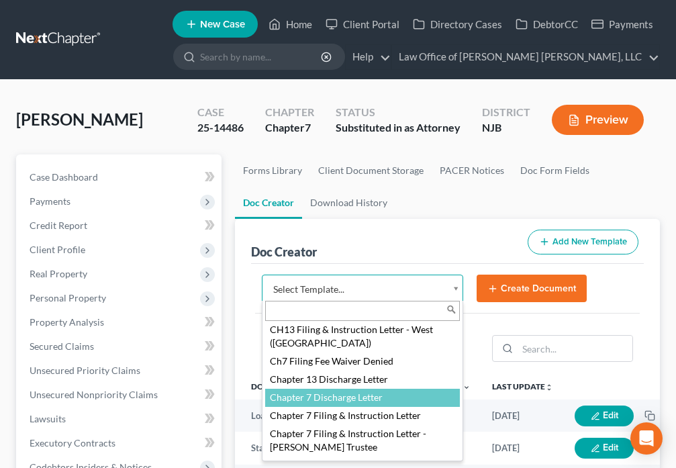
select select "89062"
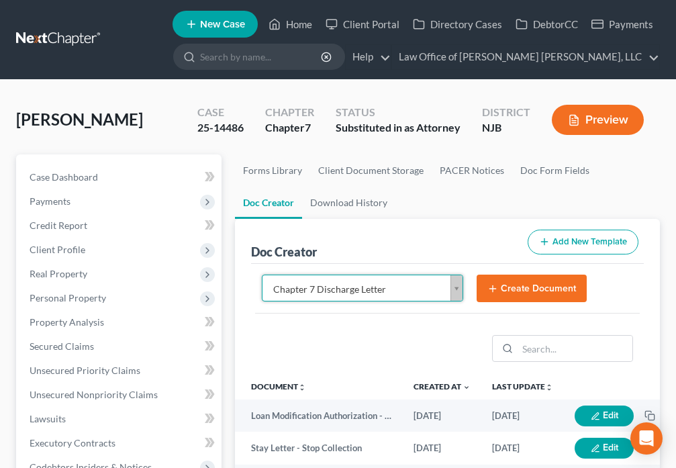
click at [514, 293] on button "Create Document" at bounding box center [531, 288] width 110 height 28
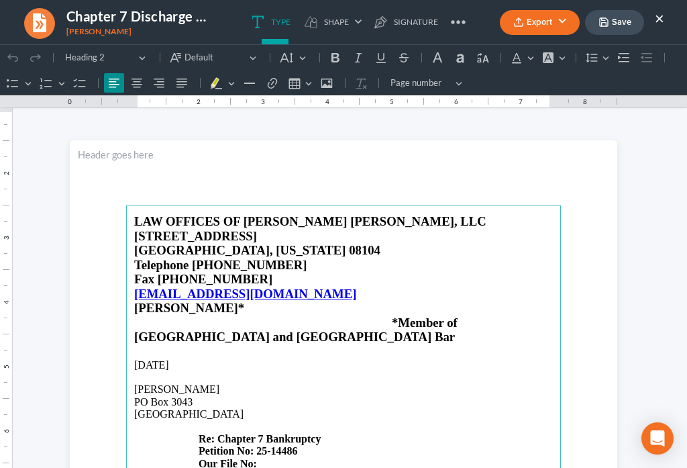
scroll to position [0, 0]
click at [272, 458] on h4 "Our File No:" at bounding box center [343, 464] width 419 height 12
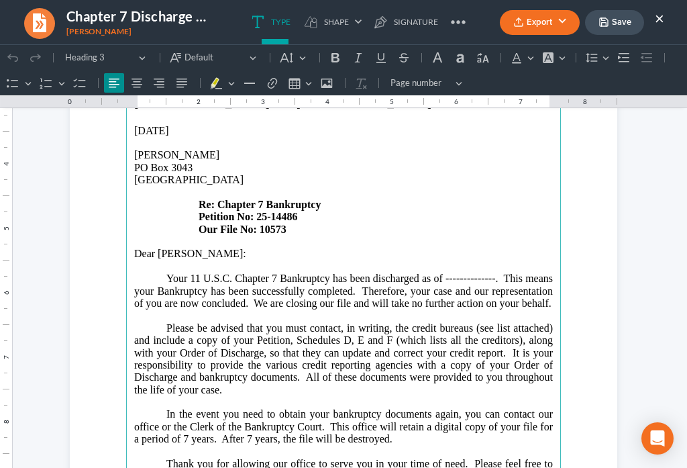
scroll to position [235, 0]
click at [490, 272] on p "Your 11 U.S.C. Chapter 7 Bankruptcy has been discharged as of --------------. T…" at bounding box center [343, 290] width 419 height 37
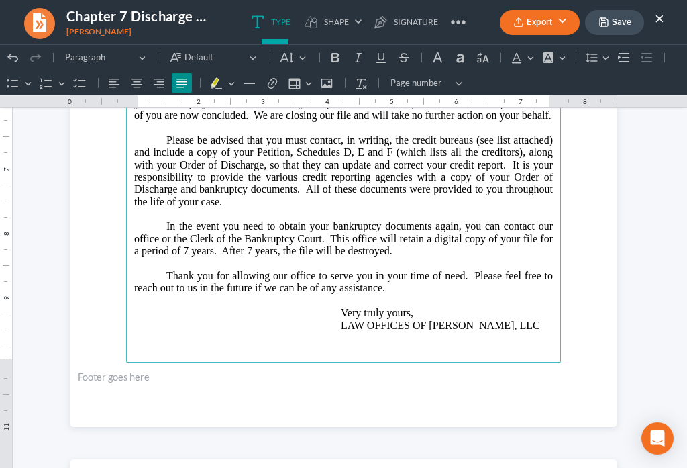
scroll to position [423, 0]
click at [546, 309] on p "Very truly yours, LAW OFFICES OF DAVID DANIELS, LLC" at bounding box center [343, 312] width 419 height 37
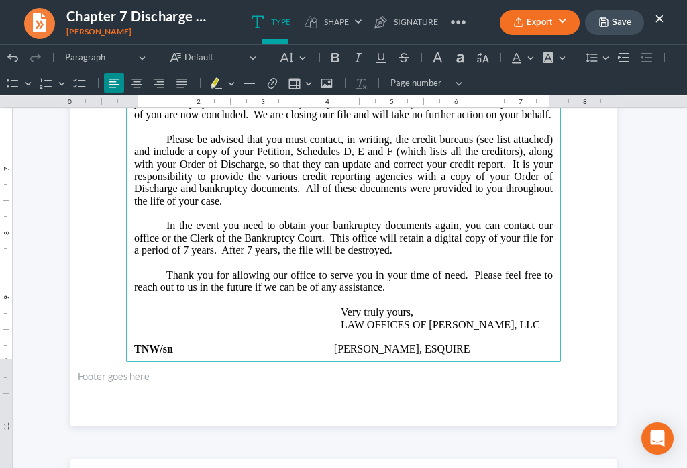
click at [613, 24] on button "Save" at bounding box center [614, 22] width 59 height 25
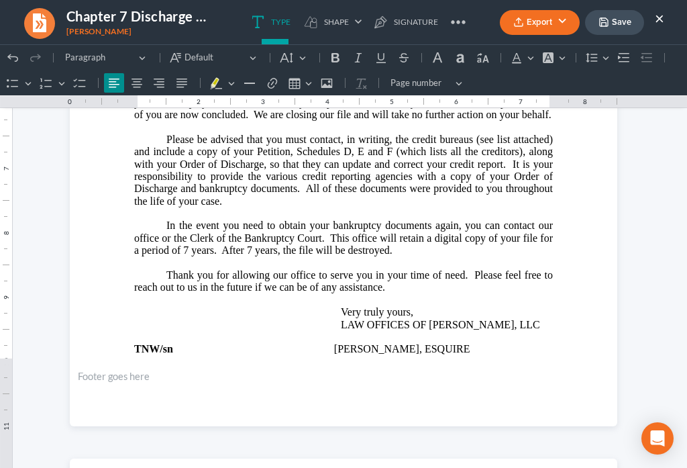
click at [521, 25] on icon "button" at bounding box center [518, 22] width 11 height 11
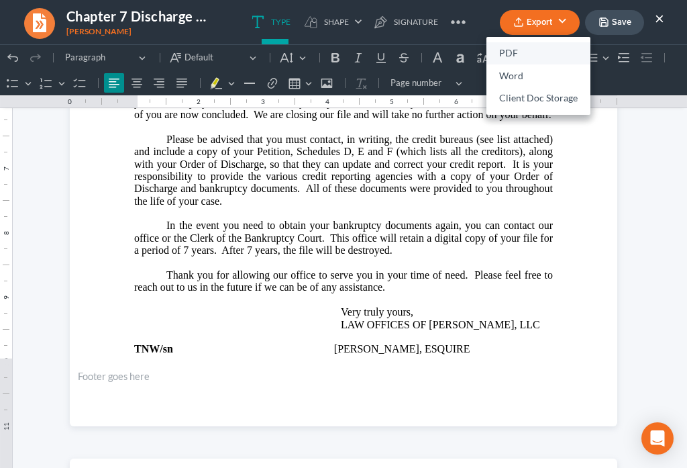
click at [514, 55] on link "PDF" at bounding box center [538, 53] width 104 height 23
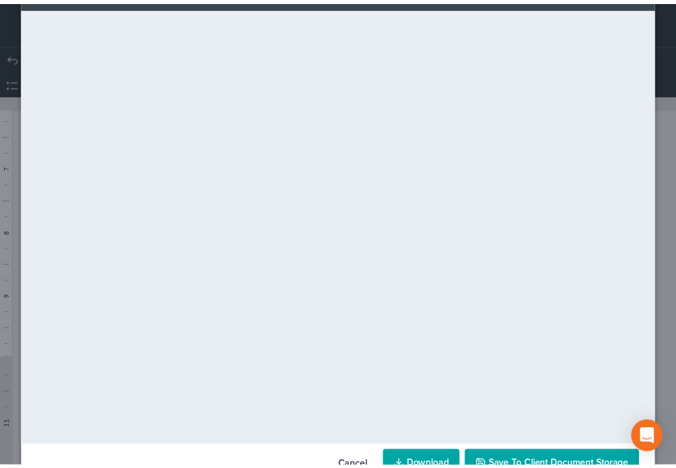
scroll to position [94, 0]
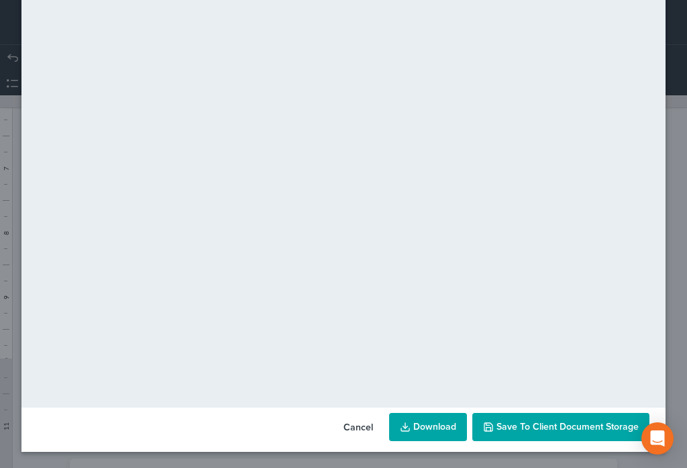
click at [581, 436] on button "Save to Client Document Storage" at bounding box center [560, 427] width 177 height 28
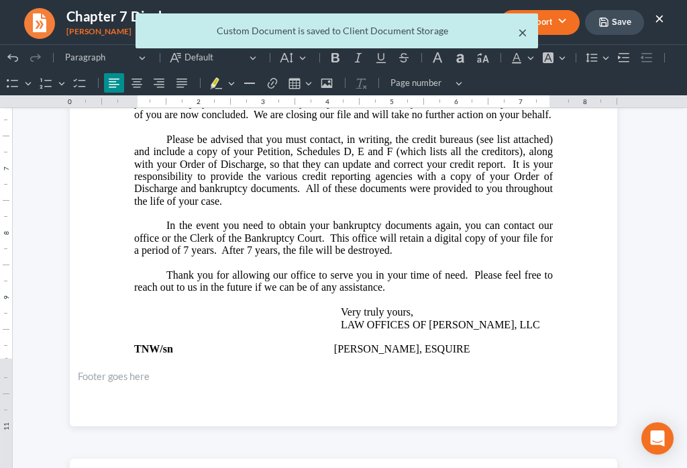
click at [520, 34] on button "×" at bounding box center [522, 32] width 9 height 16
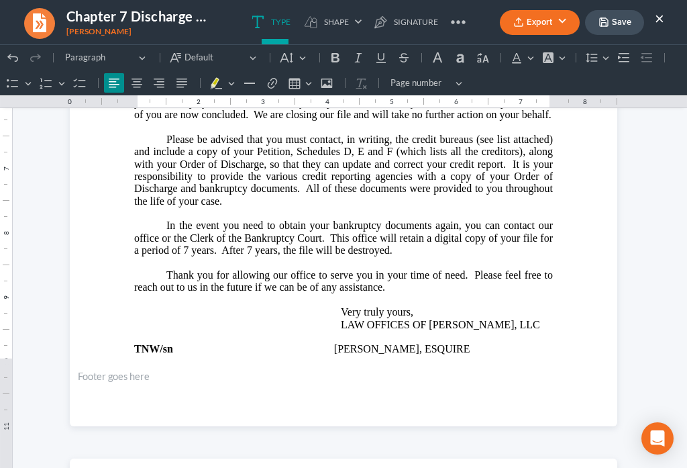
click at [662, 19] on button "×" at bounding box center [659, 18] width 9 height 16
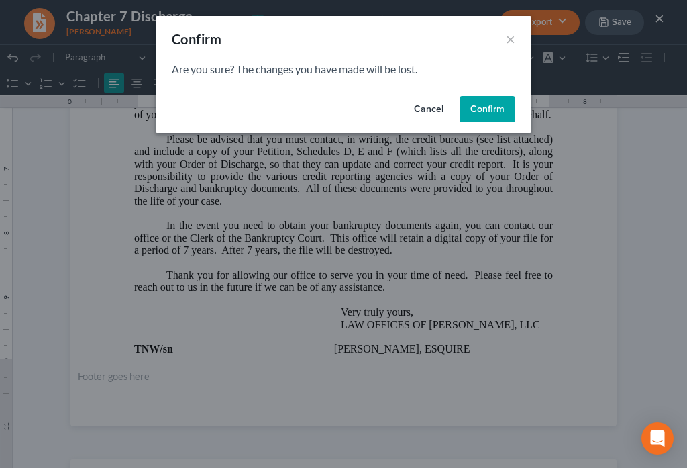
click at [497, 113] on button "Confirm" at bounding box center [488, 109] width 56 height 27
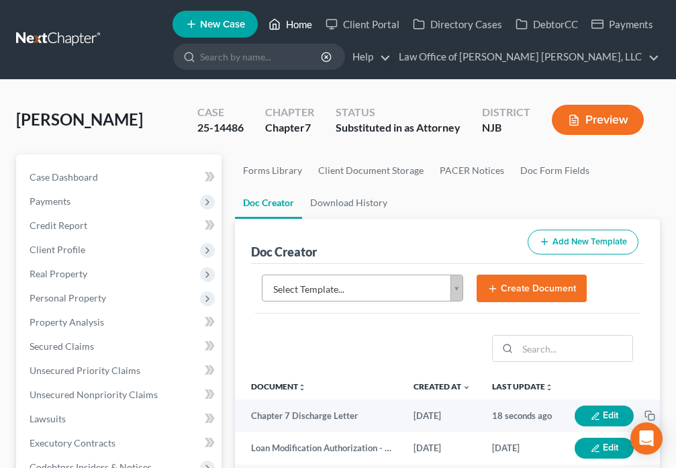
click at [303, 28] on link "Home" at bounding box center [290, 24] width 57 height 24
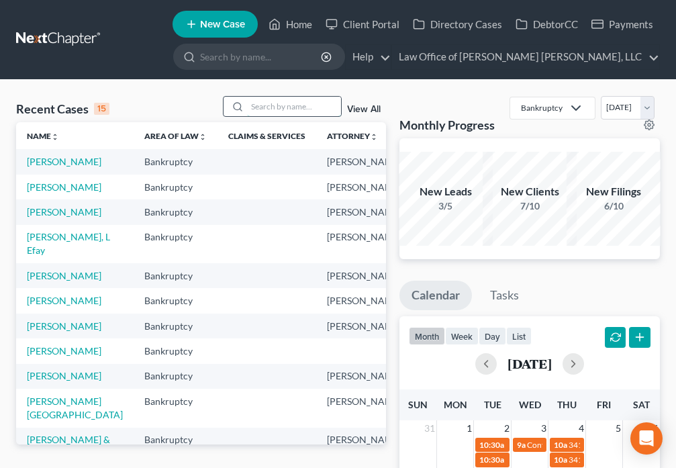
click at [270, 105] on input "search" at bounding box center [294, 106] width 94 height 19
type input "Keller"
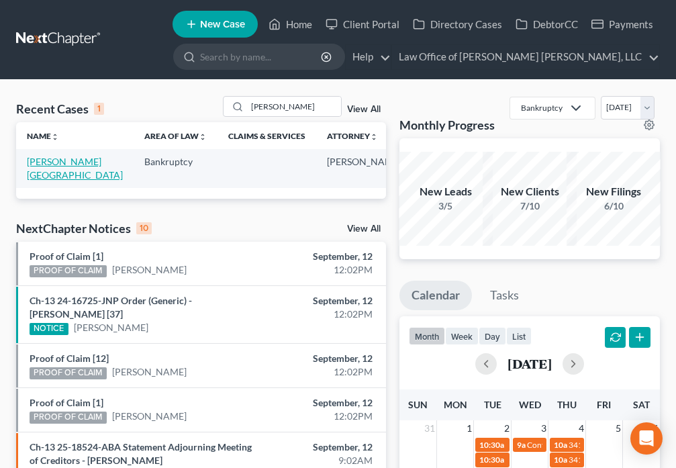
click at [44, 169] on link "Keller, Brittany" at bounding box center [75, 168] width 96 height 25
select select "6"
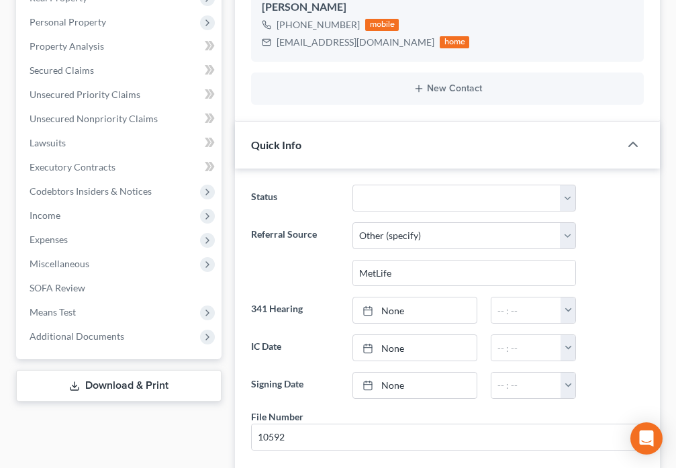
scroll to position [313, 0]
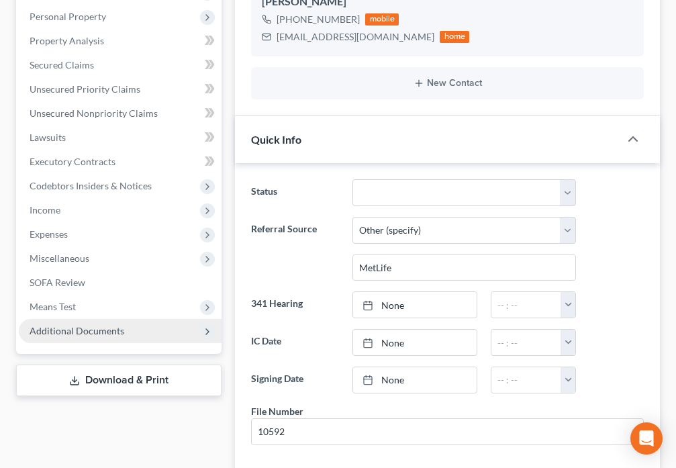
click at [95, 325] on span "Additional Documents" at bounding box center [77, 330] width 95 height 11
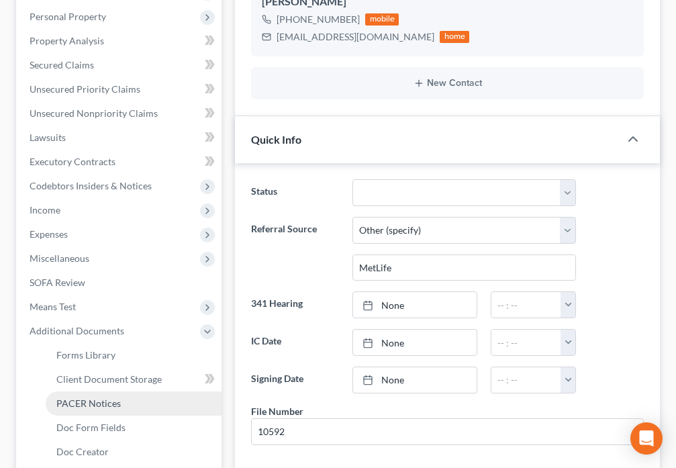
click at [104, 391] on link "PACER Notices" at bounding box center [134, 403] width 176 height 24
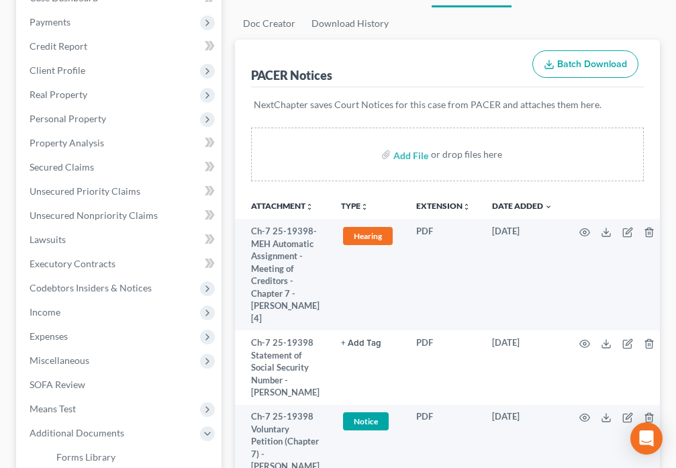
scroll to position [250, 0]
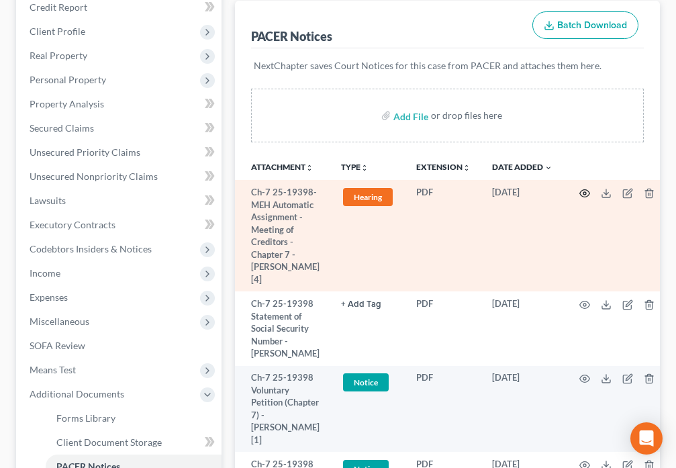
click at [582, 188] on icon "button" at bounding box center [584, 193] width 11 height 11
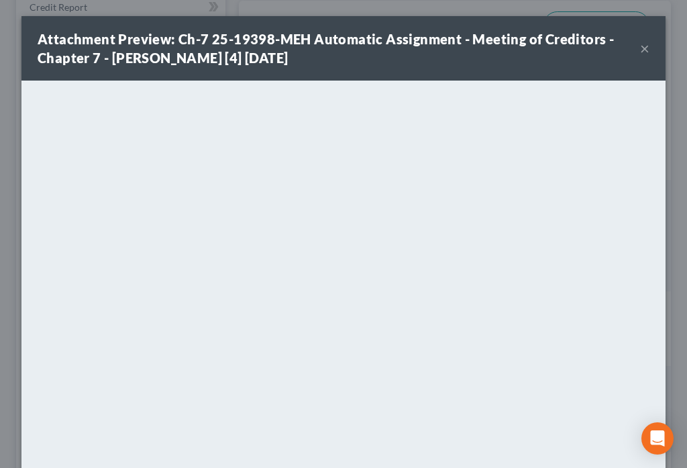
click at [640, 51] on button "×" at bounding box center [644, 48] width 9 height 16
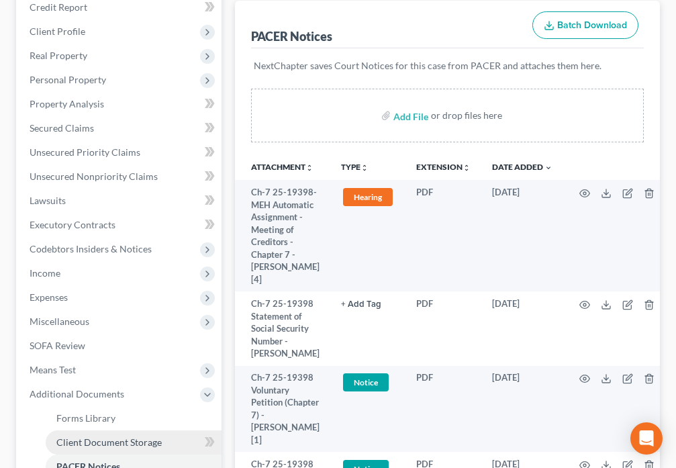
click at [140, 436] on span "Client Document Storage" at bounding box center [108, 441] width 105 height 11
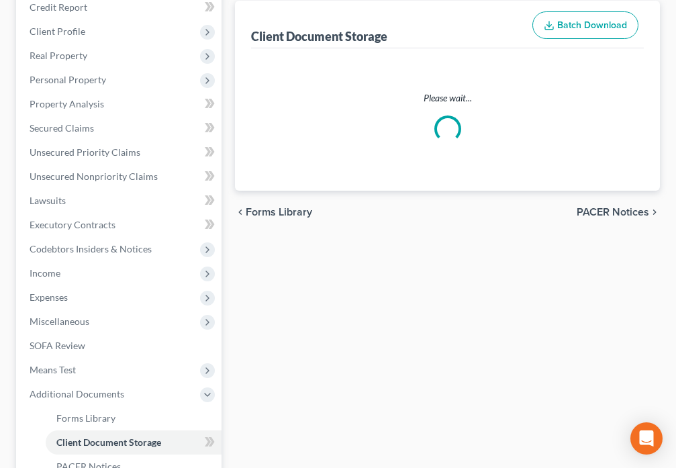
select select "9"
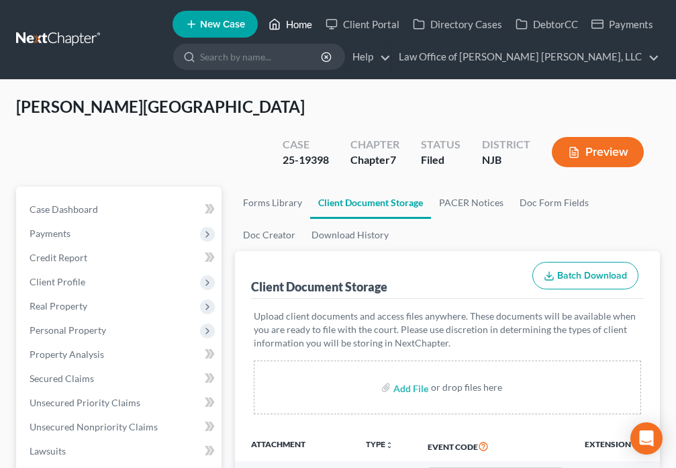
click at [286, 23] on link "Home" at bounding box center [290, 24] width 57 height 24
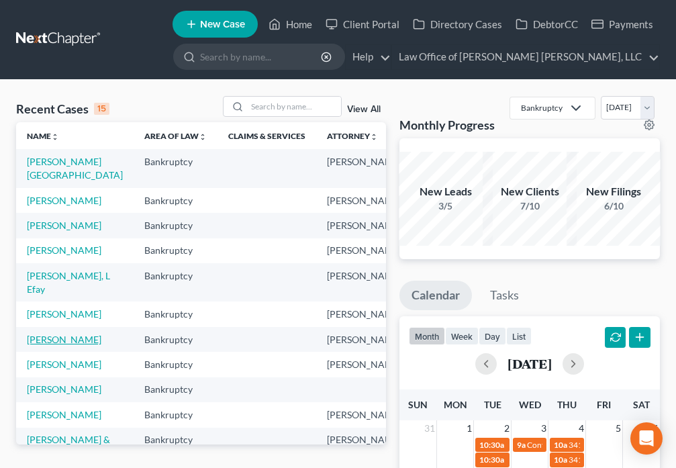
click at [36, 345] on link "Brown, Brenda" at bounding box center [64, 338] width 74 height 11
select select "6"
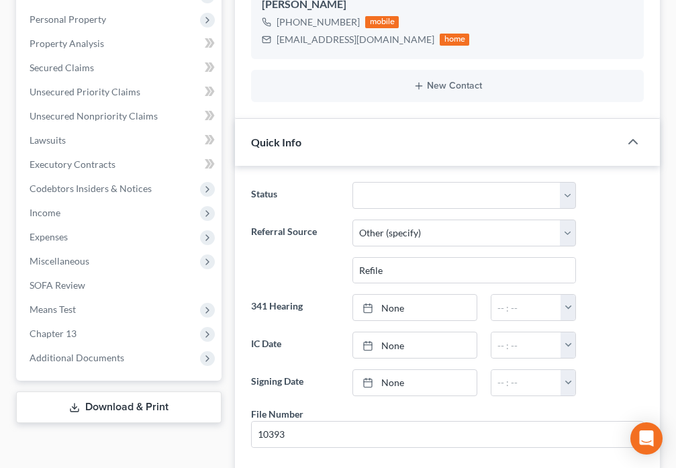
scroll to position [391, 0]
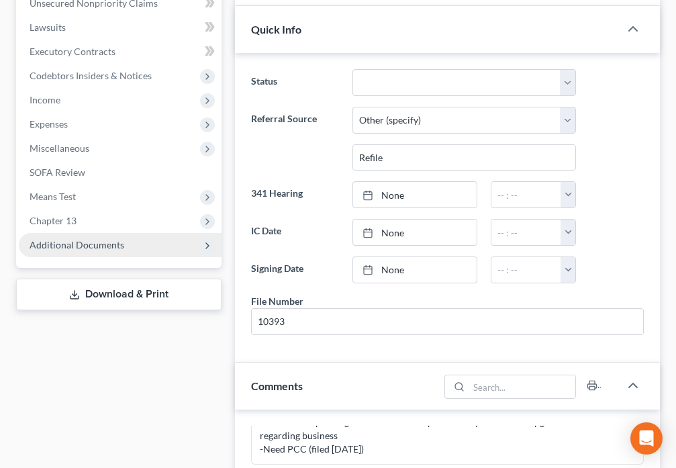
click at [135, 248] on span "Additional Documents" at bounding box center [120, 245] width 203 height 24
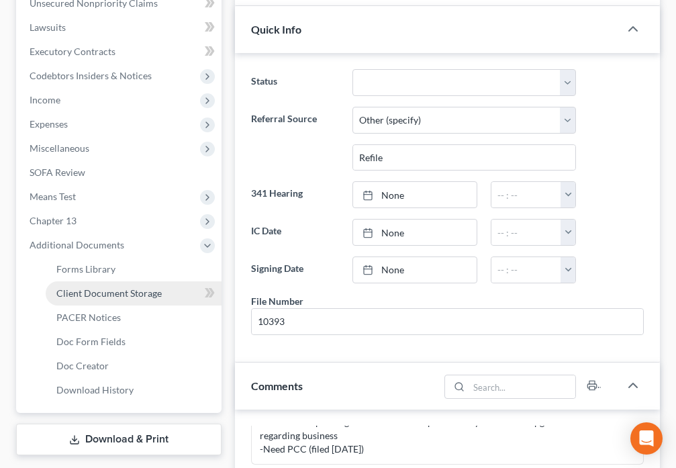
click at [138, 296] on span "Client Document Storage" at bounding box center [108, 292] width 105 height 11
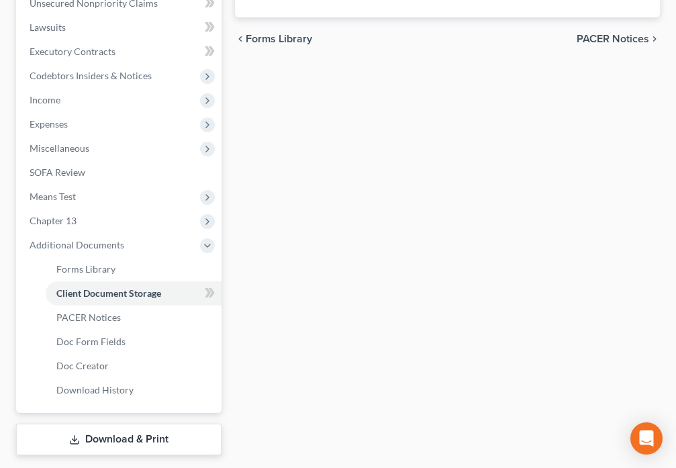
scroll to position [379, 0]
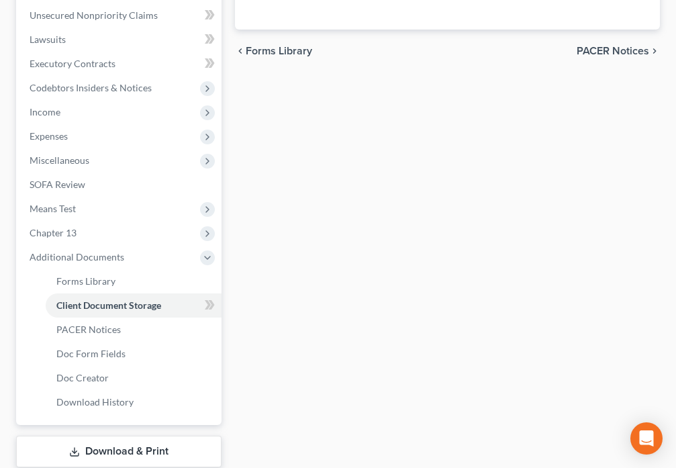
select select "9"
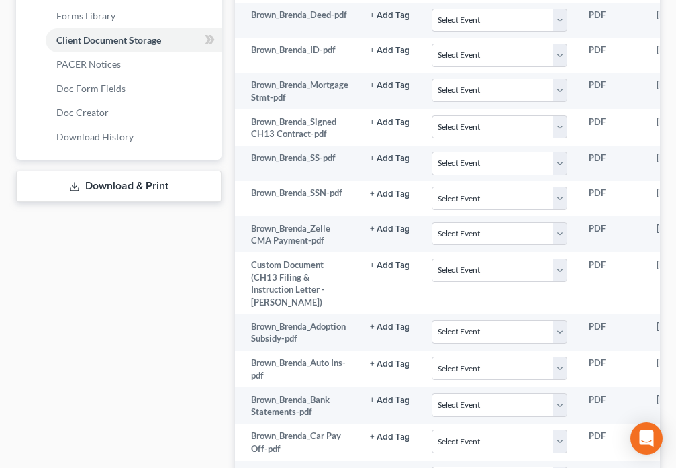
scroll to position [626, 0]
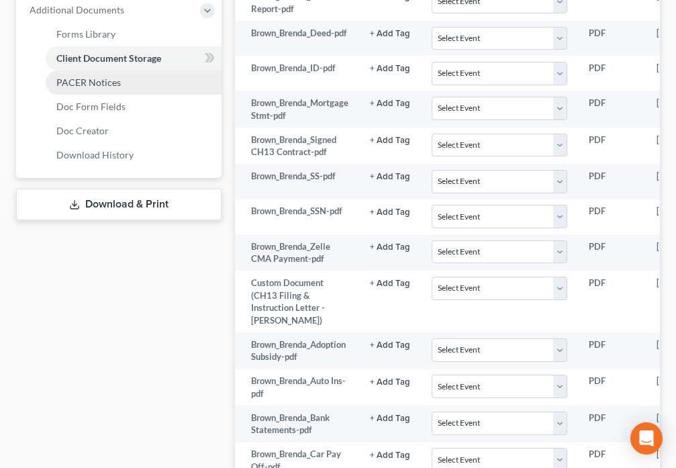
click at [95, 83] on span "PACER Notices" at bounding box center [88, 81] width 64 height 11
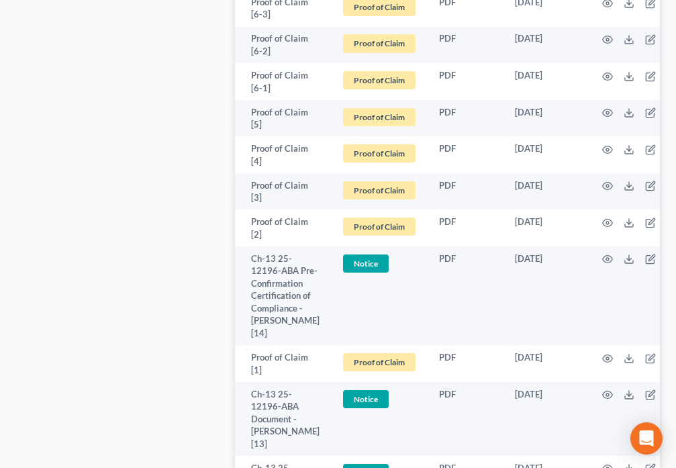
scroll to position [4258, 0]
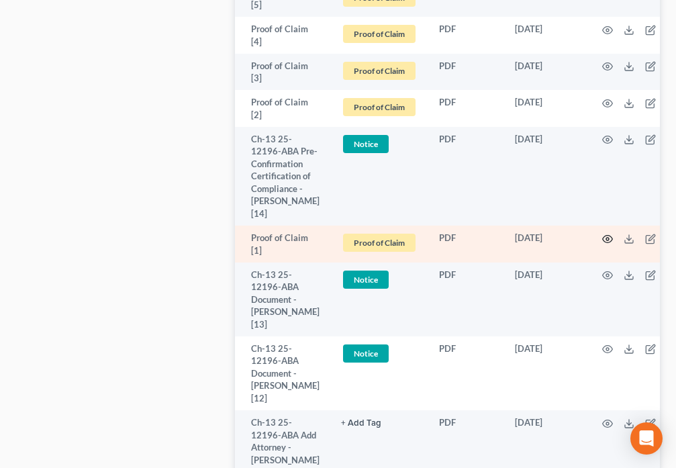
click at [602, 244] on icon "button" at bounding box center [607, 238] width 11 height 11
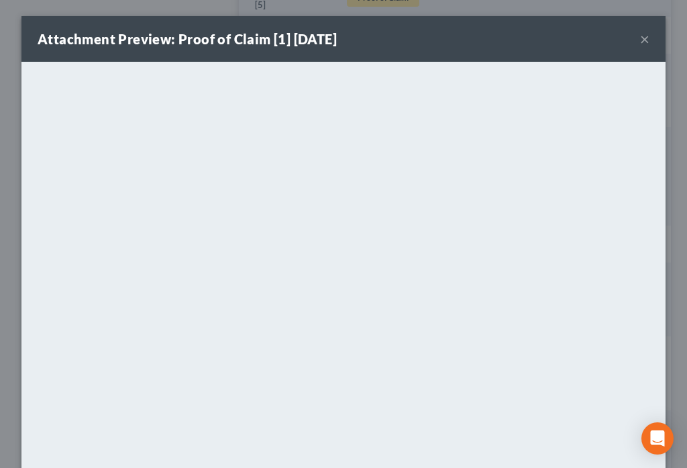
click at [640, 40] on button "×" at bounding box center [644, 39] width 9 height 16
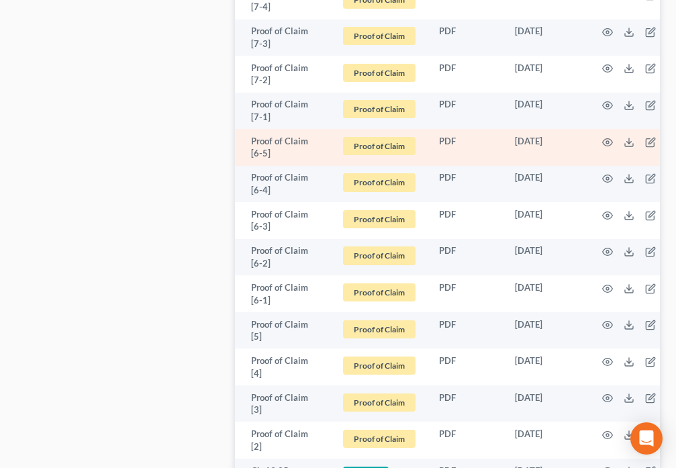
scroll to position [3819, 0]
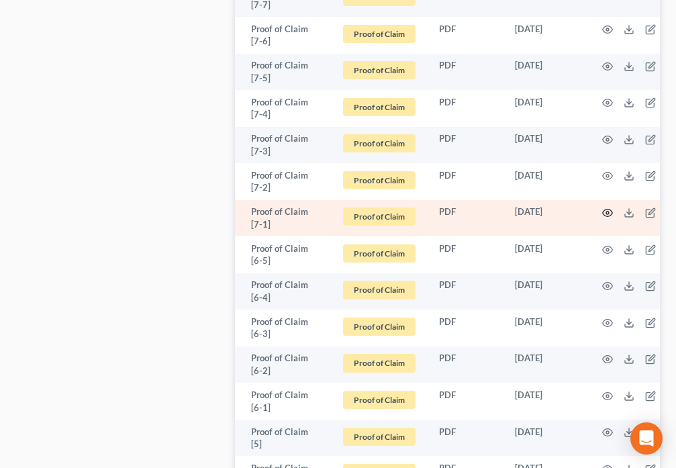
click at [606, 214] on circle "button" at bounding box center [607, 212] width 3 height 3
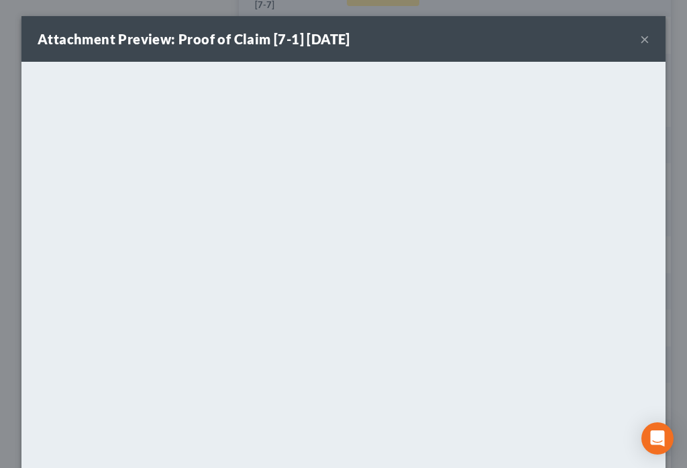
click at [640, 34] on button "×" at bounding box center [644, 39] width 9 height 16
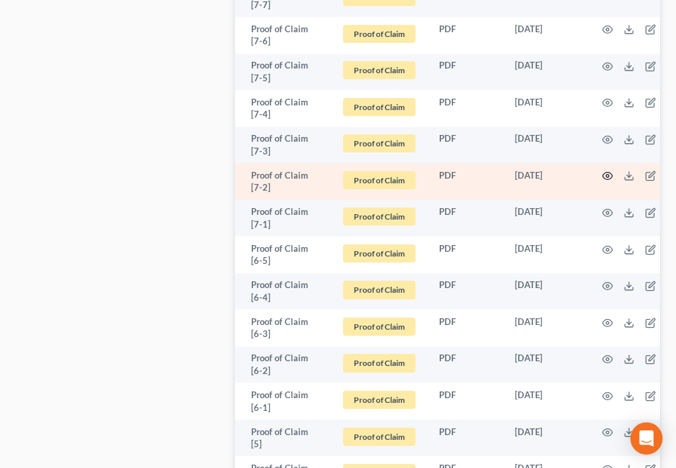
click at [603, 181] on icon "button" at bounding box center [607, 175] width 11 height 11
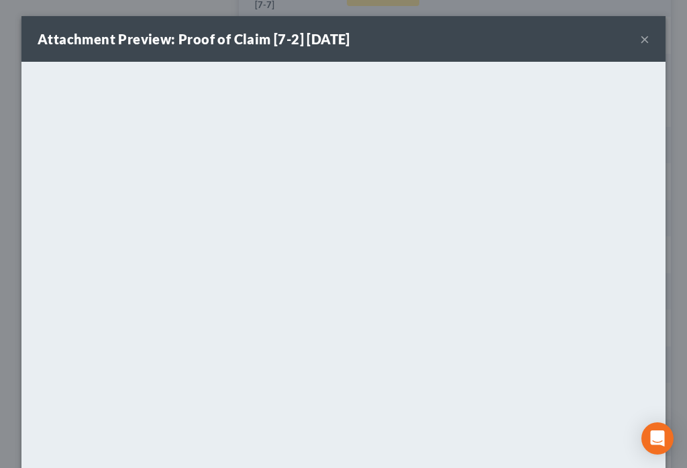
click at [640, 42] on button "×" at bounding box center [644, 39] width 9 height 16
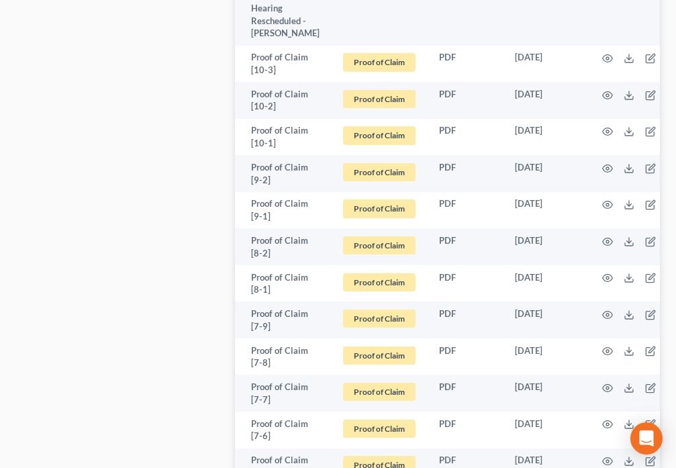
scroll to position [0, 0]
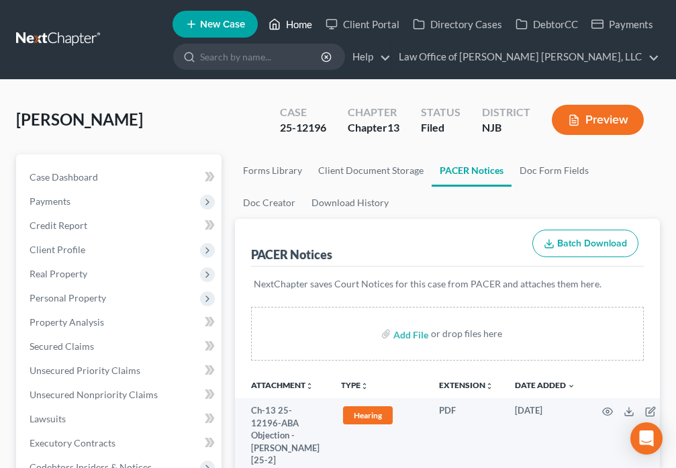
drag, startPoint x: 285, startPoint y: 28, endPoint x: 297, endPoint y: 131, distance: 103.3
click at [284, 28] on link "Home" at bounding box center [290, 24] width 57 height 24
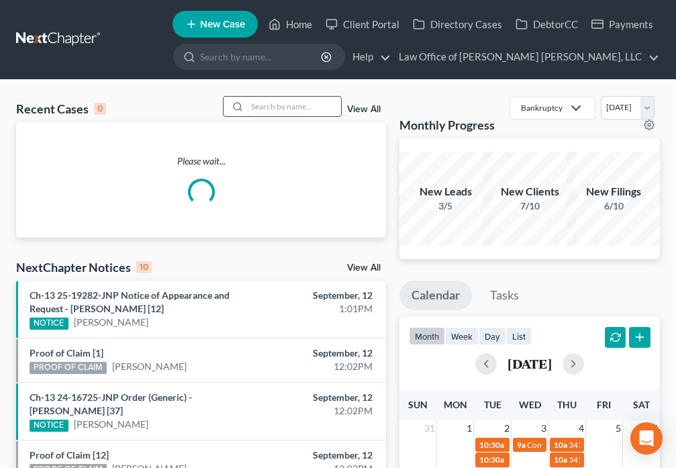
click at [279, 99] on input "search" at bounding box center [294, 106] width 94 height 19
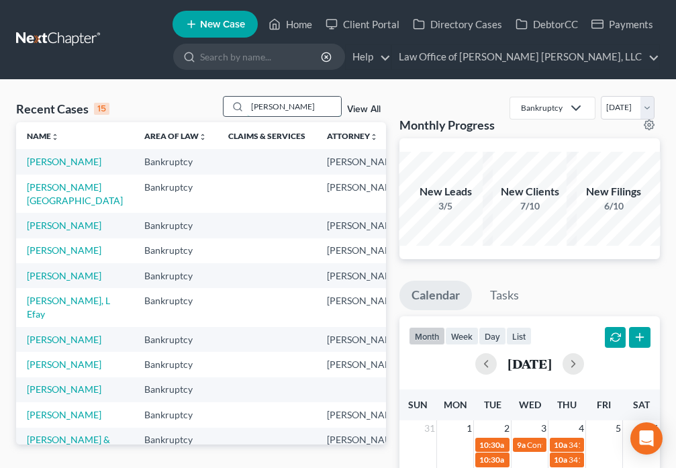
type input "Hudson"
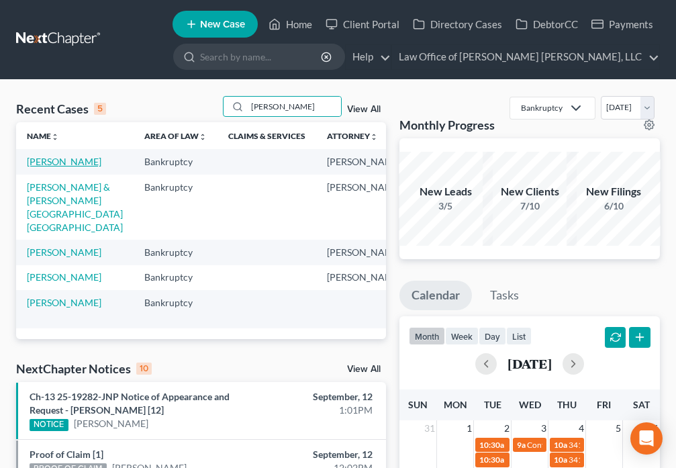
click at [50, 162] on link "Hudson, Kierra" at bounding box center [64, 161] width 74 height 11
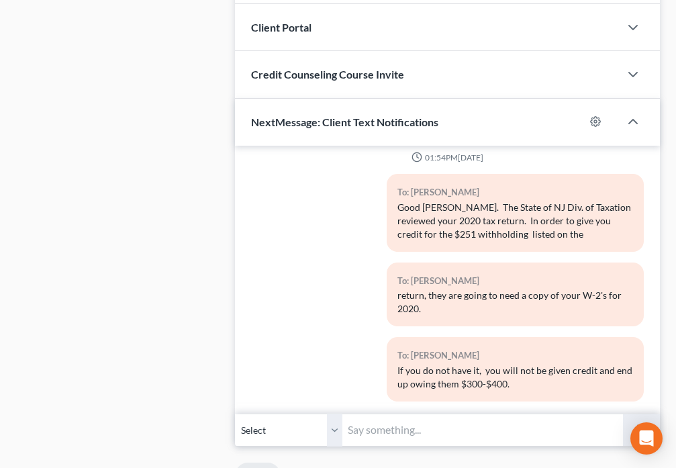
scroll to position [1346, 0]
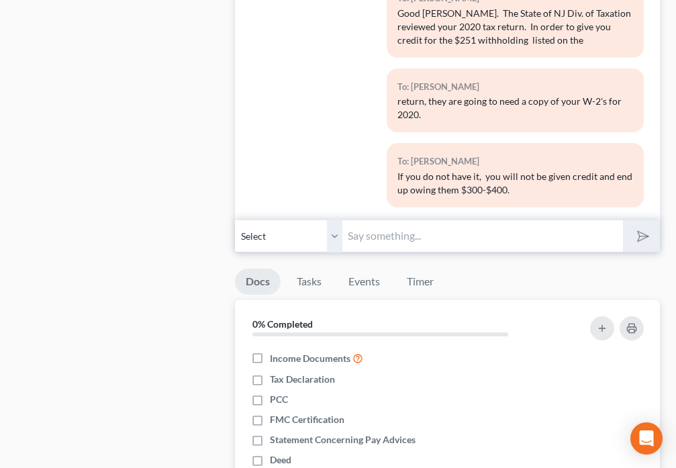
click at [405, 237] on input "text" at bounding box center [482, 235] width 280 height 33
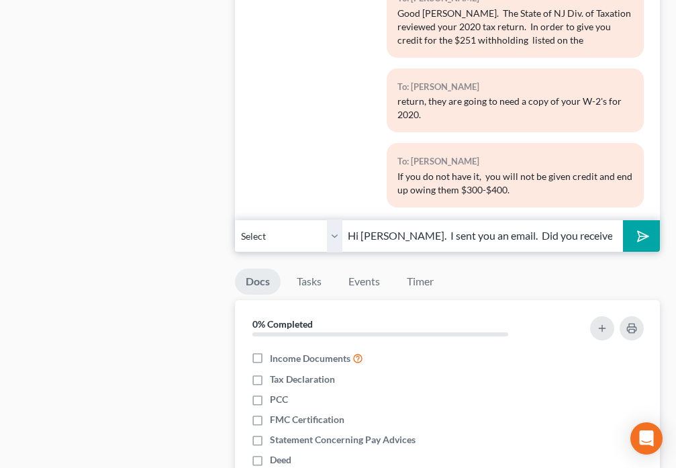
type input "Hi Kierra. I sent you an email. Did you receive it?"
click at [624, 243] on button "submit" at bounding box center [641, 236] width 37 height 32
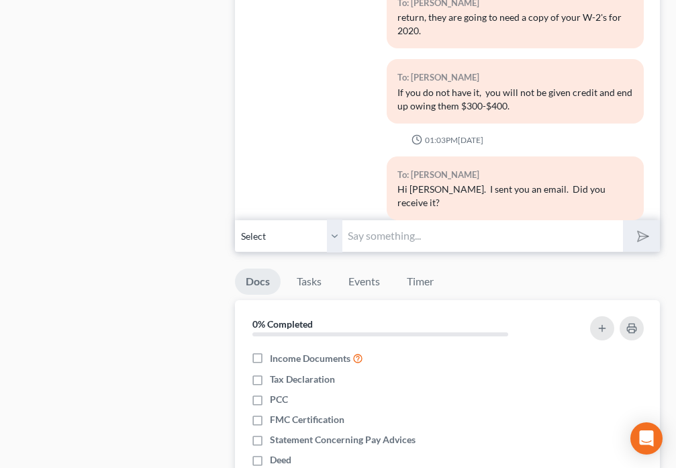
scroll to position [2205, 0]
